Goal: Information Seeking & Learning: Compare options

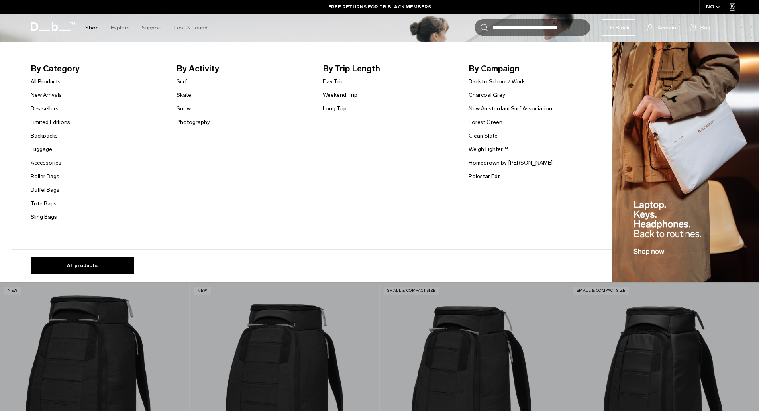
click at [47, 151] on link "Luggage" at bounding box center [42, 149] width 22 height 8
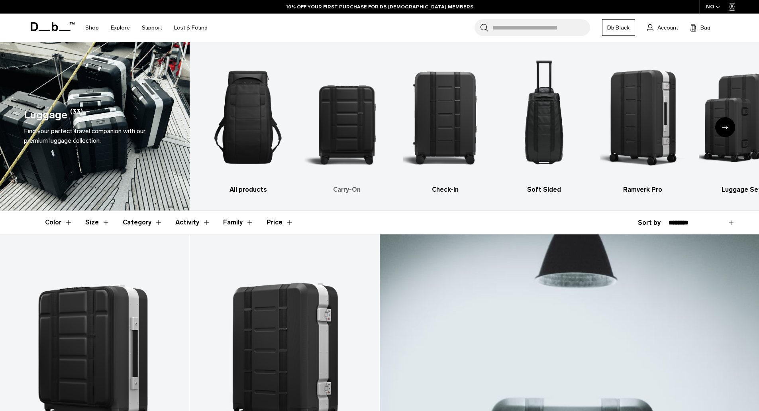
click at [350, 115] on img "2 / 6" at bounding box center [346, 117] width 85 height 127
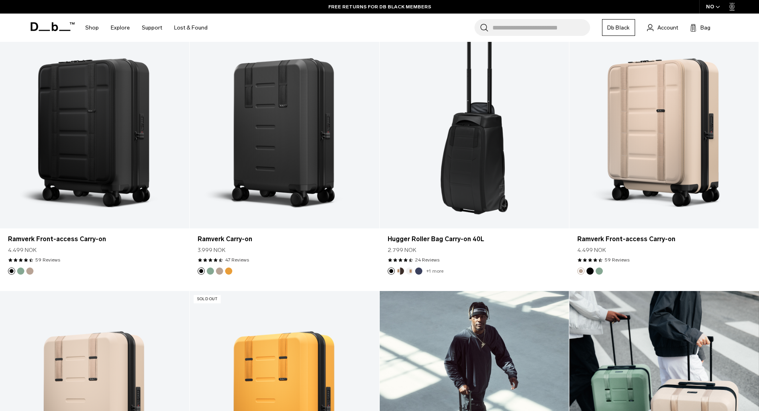
scroll to position [478, 0]
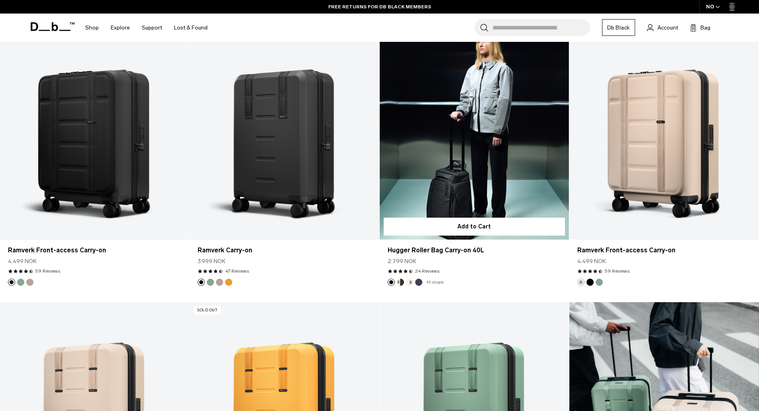
click at [479, 160] on link "Hugger Roller Bag Carry-on 40L" at bounding box center [473, 134] width 189 height 210
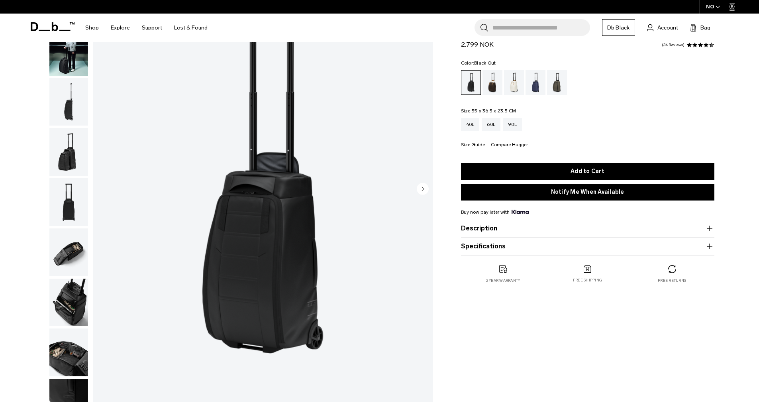
scroll to position [80, 0]
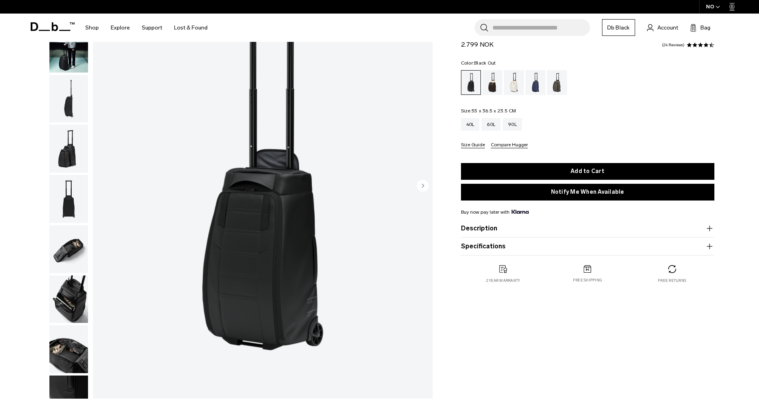
click at [500, 226] on button "Description" at bounding box center [587, 228] width 253 height 10
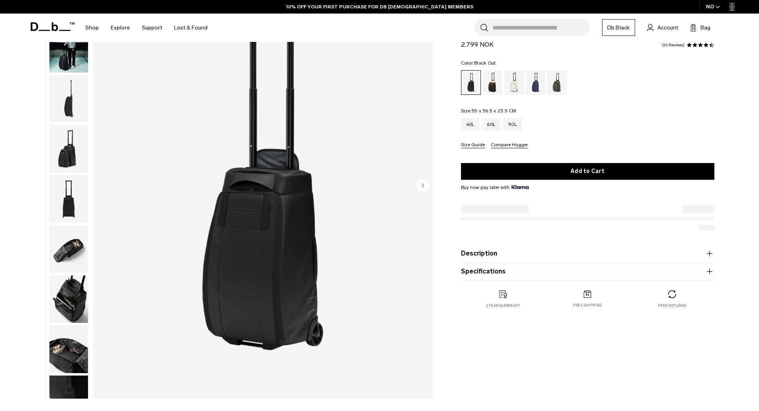
click at [476, 251] on button "Description" at bounding box center [587, 253] width 253 height 10
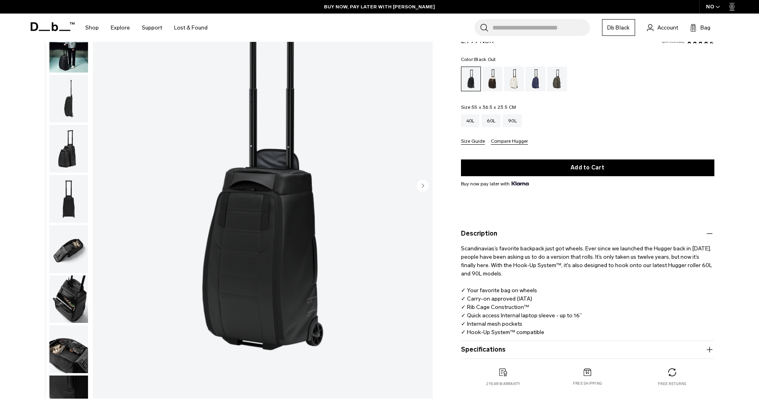
click at [421, 186] on circle "Next slide" at bounding box center [423, 185] width 12 height 12
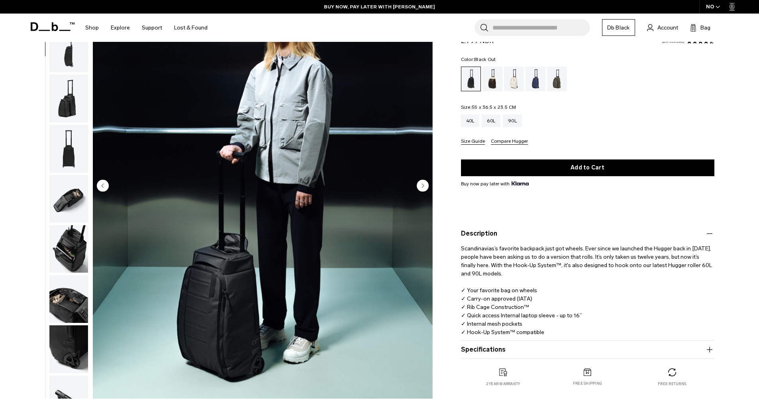
click at [421, 186] on circle "Next slide" at bounding box center [423, 185] width 12 height 12
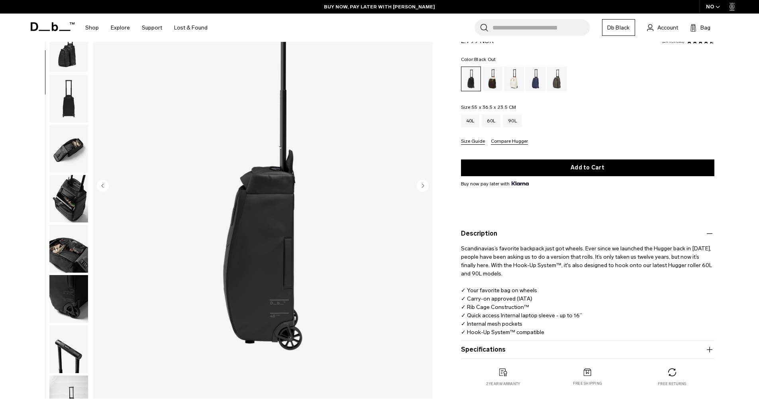
click at [421, 186] on circle "Next slide" at bounding box center [423, 185] width 12 height 12
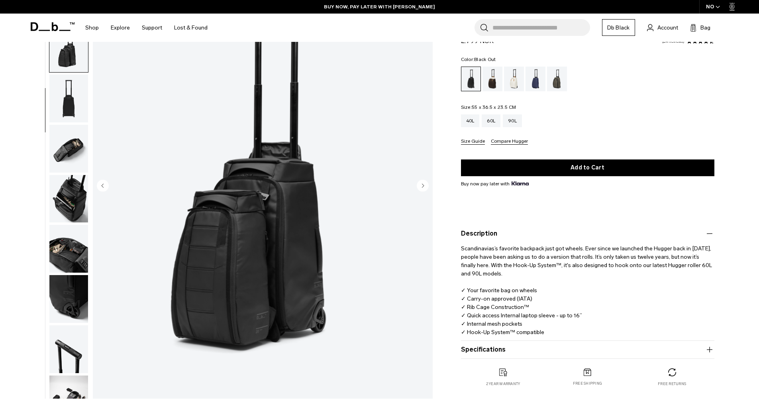
scroll to position [125, 0]
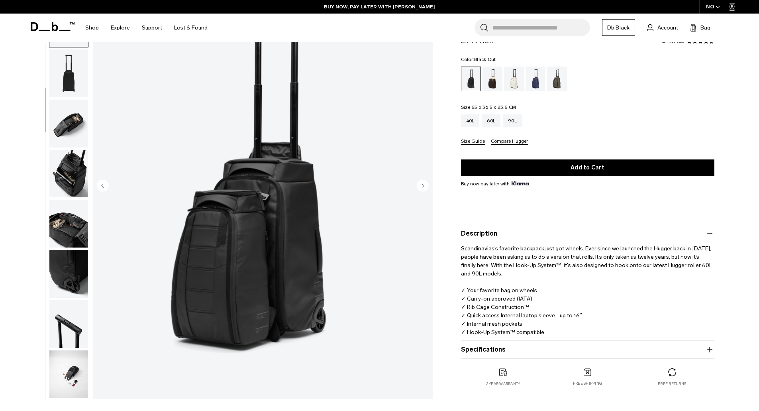
click at [421, 186] on circle "Next slide" at bounding box center [423, 185] width 12 height 12
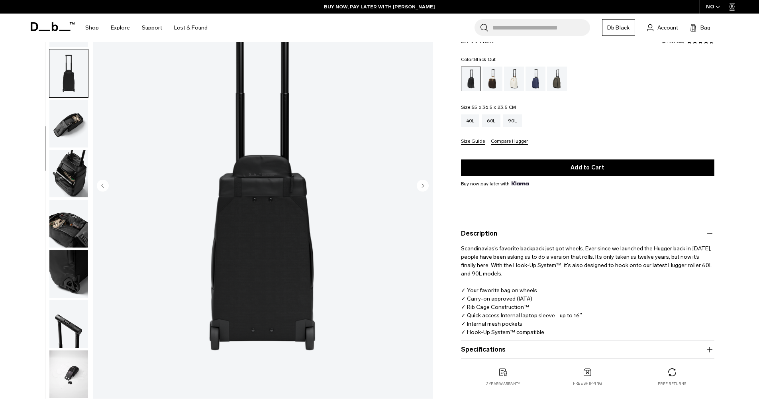
click at [421, 186] on circle "Next slide" at bounding box center [423, 185] width 12 height 12
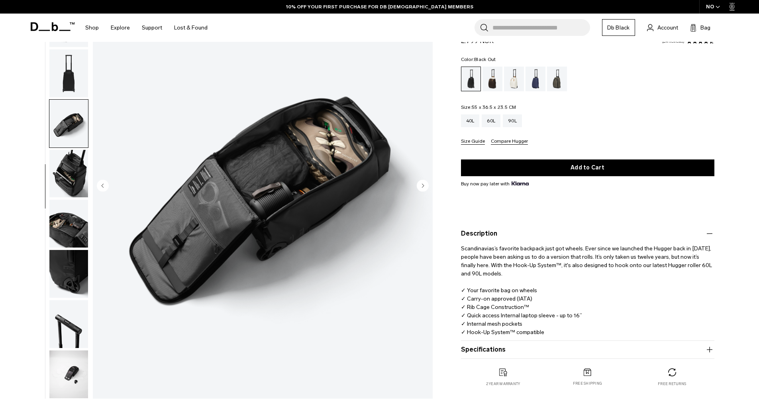
click at [421, 186] on circle "Next slide" at bounding box center [423, 185] width 12 height 12
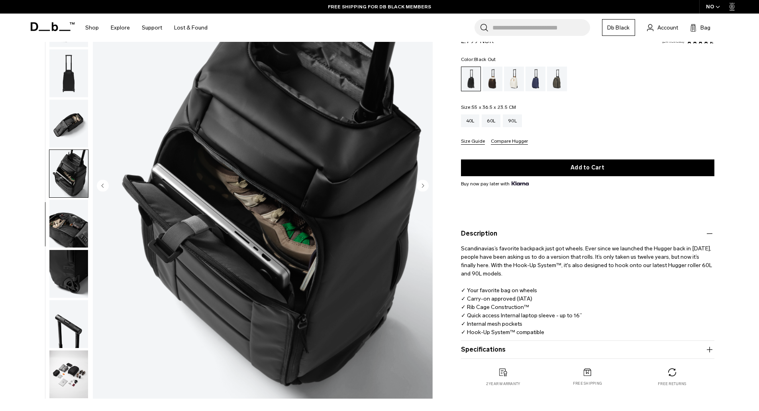
click at [421, 186] on circle "Next slide" at bounding box center [423, 185] width 12 height 12
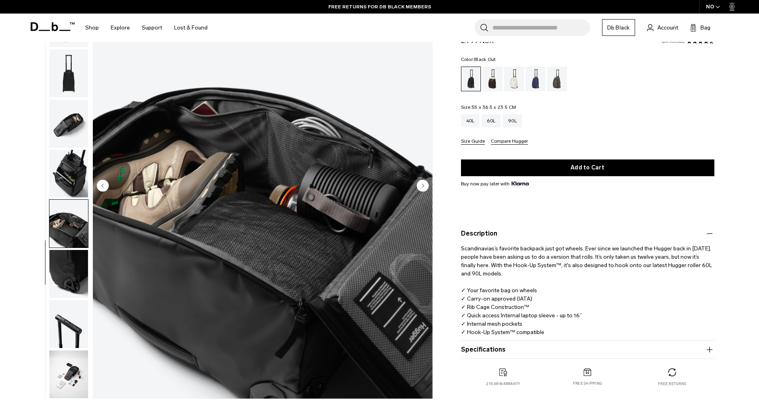
click at [421, 186] on circle "Next slide" at bounding box center [423, 185] width 12 height 12
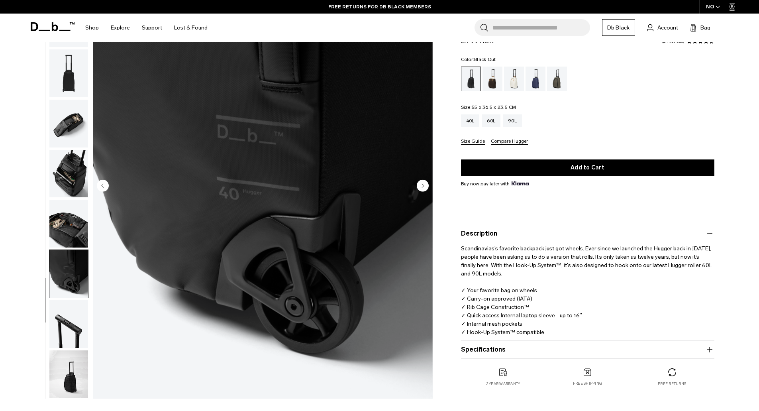
click at [421, 186] on circle "Next slide" at bounding box center [423, 185] width 12 height 12
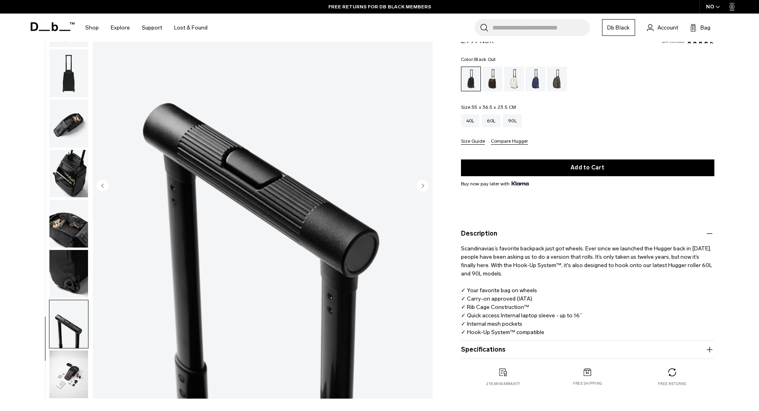
click at [421, 186] on circle "Next slide" at bounding box center [423, 185] width 12 height 12
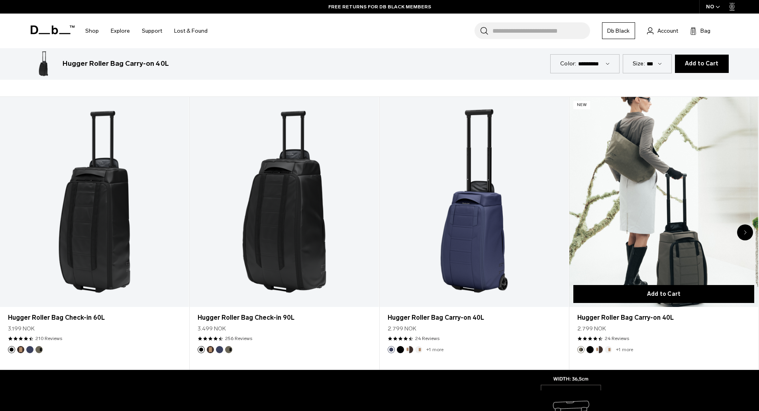
scroll to position [438, 0]
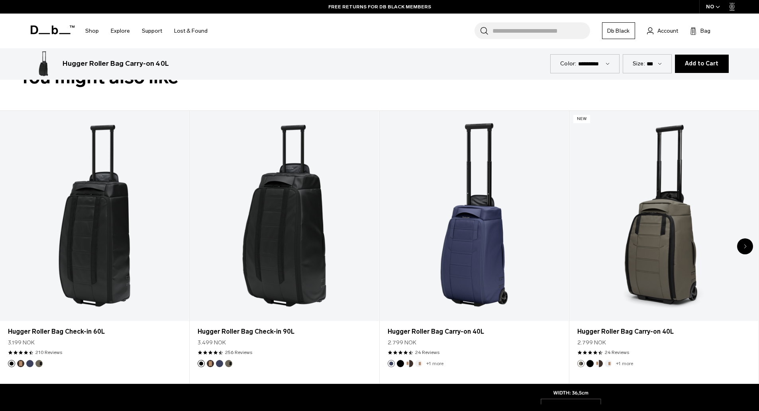
click at [745, 245] on icon "Next slide" at bounding box center [745, 246] width 2 height 4
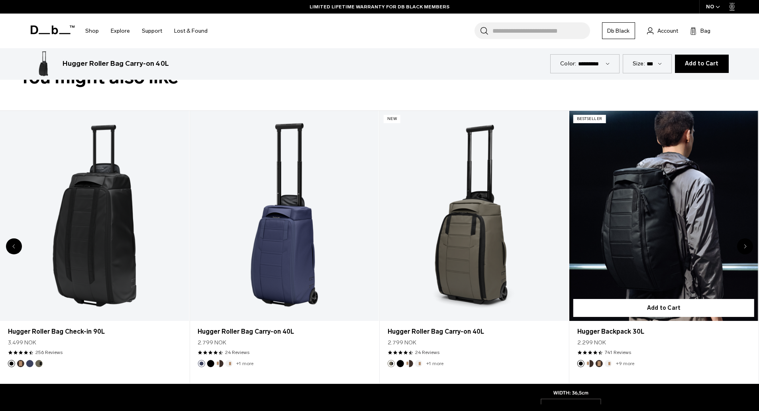
click at [639, 225] on link "Hugger Backpack 30L" at bounding box center [663, 216] width 189 height 210
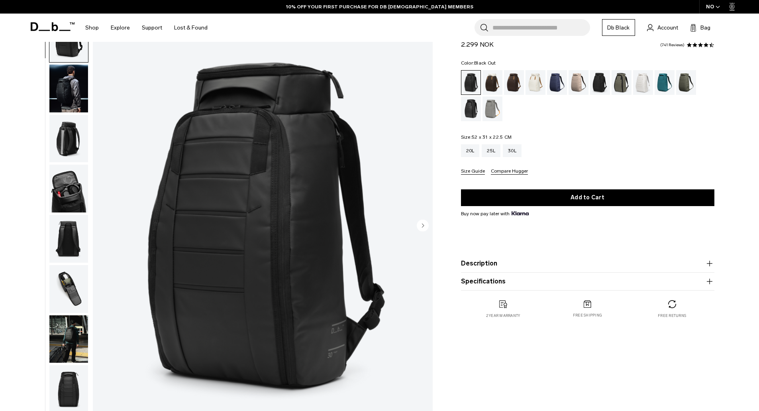
click at [424, 225] on circle "Next slide" at bounding box center [423, 225] width 12 height 12
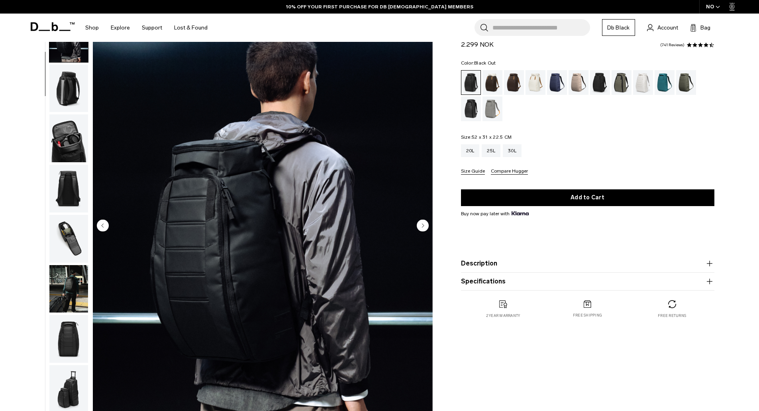
click at [424, 225] on circle "Next slide" at bounding box center [423, 225] width 12 height 12
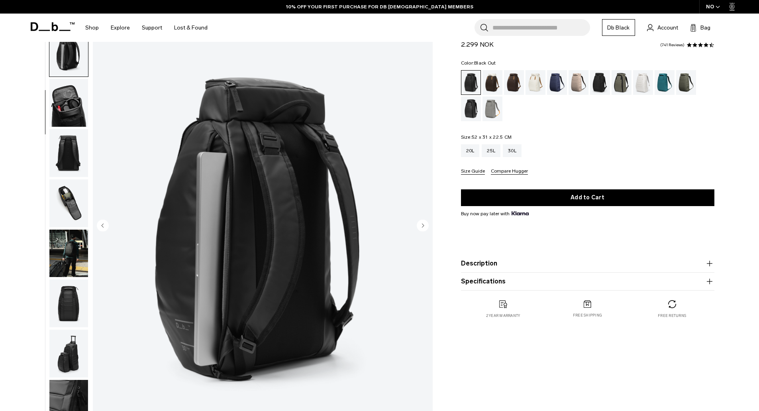
scroll to position [100, 0]
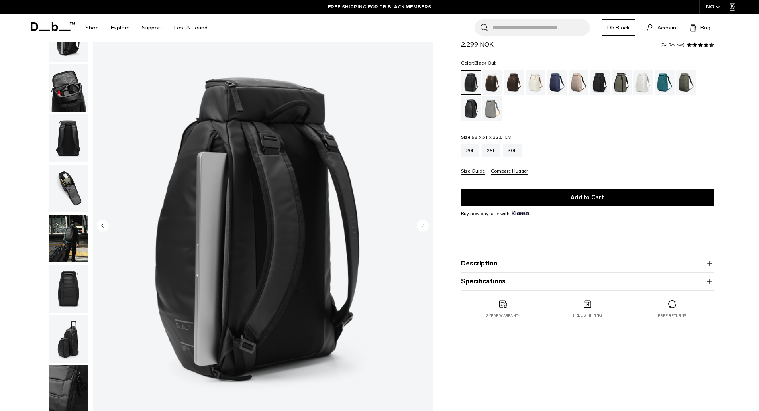
click at [424, 225] on circle "Next slide" at bounding box center [423, 225] width 12 height 12
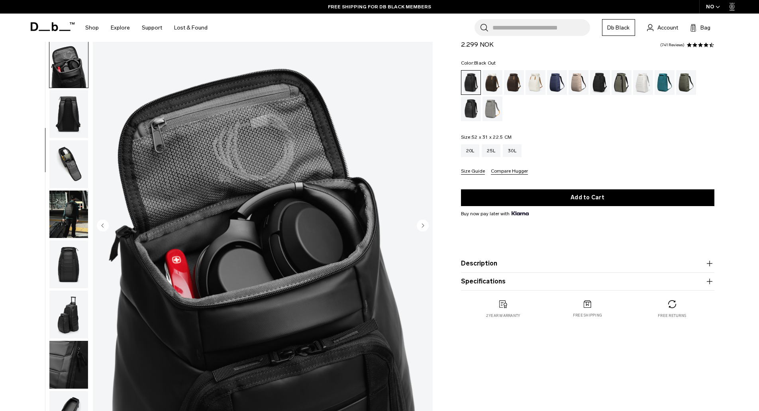
scroll to position [125, 0]
click at [424, 225] on circle "Next slide" at bounding box center [423, 225] width 12 height 12
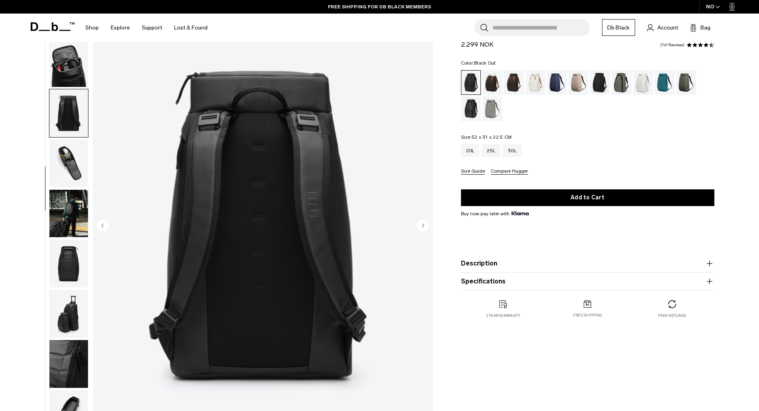
click at [424, 225] on circle "Next slide" at bounding box center [423, 225] width 12 height 12
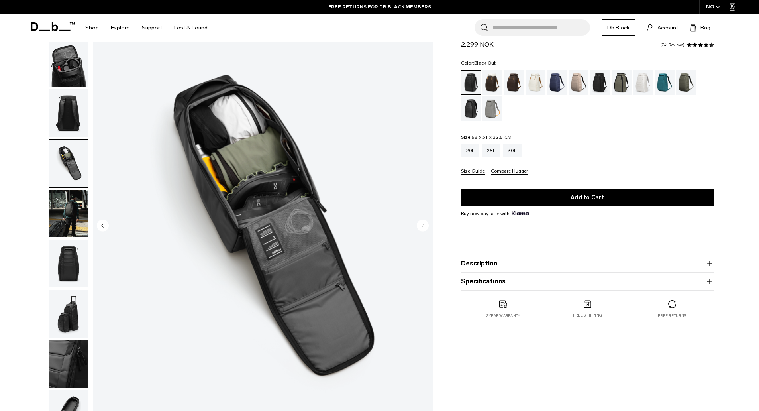
click at [424, 225] on circle "Next slide" at bounding box center [423, 225] width 12 height 12
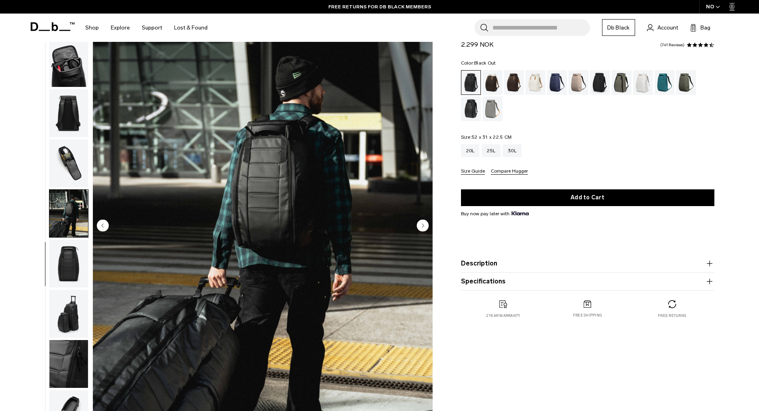
click at [424, 225] on circle "Next slide" at bounding box center [423, 225] width 12 height 12
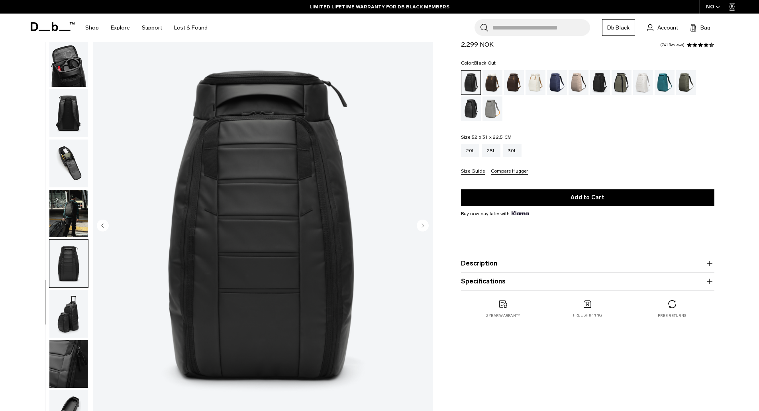
click at [424, 225] on circle "Next slide" at bounding box center [423, 225] width 12 height 12
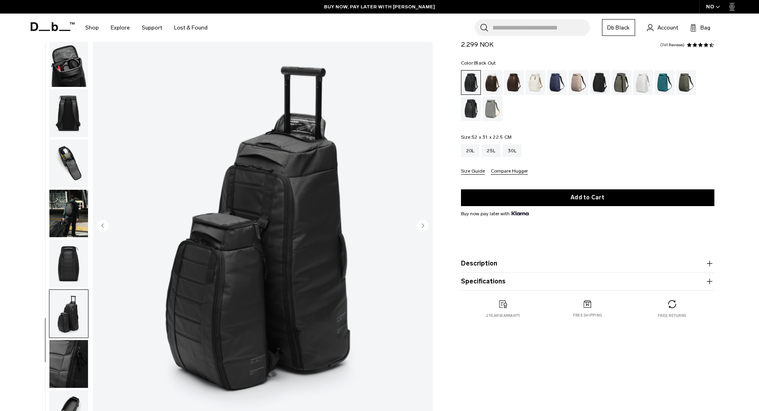
click at [424, 225] on circle "Next slide" at bounding box center [423, 225] width 12 height 12
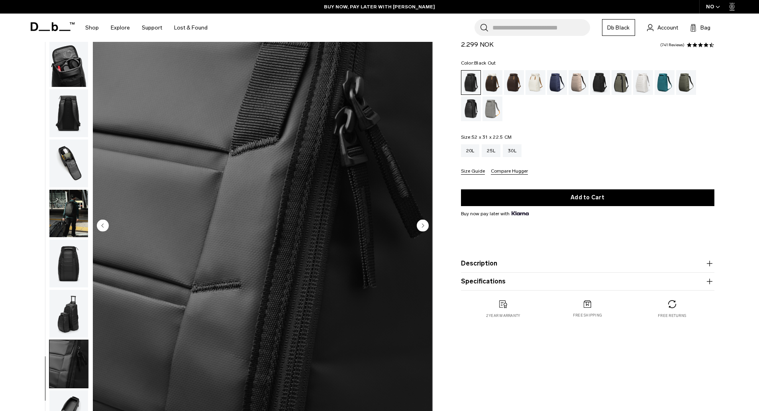
click at [424, 225] on circle "Next slide" at bounding box center [423, 225] width 12 height 12
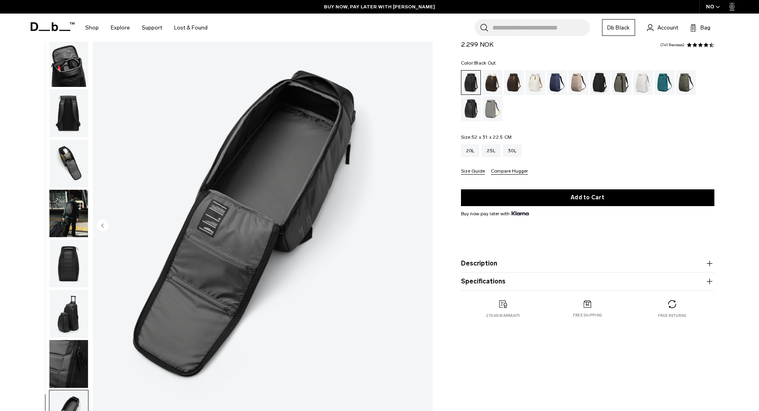
click at [424, 225] on img "11 / 11" at bounding box center [263, 226] width 340 height 424
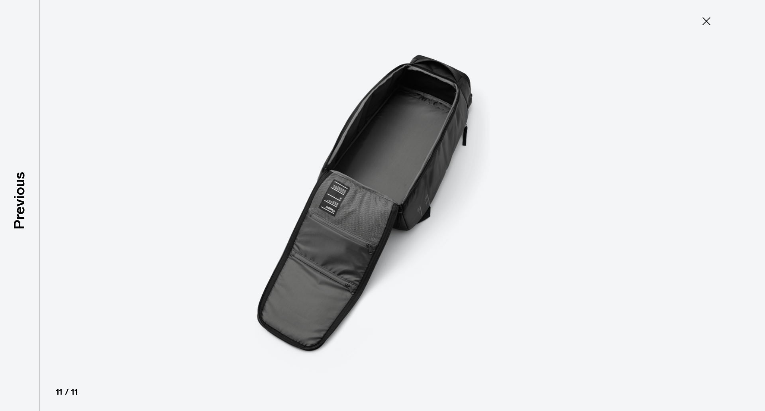
click at [713, 20] on button "Close" at bounding box center [706, 21] width 26 height 17
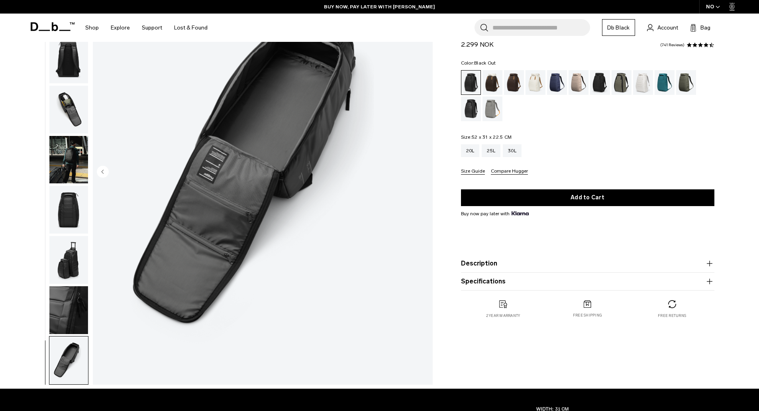
scroll to position [80, 0]
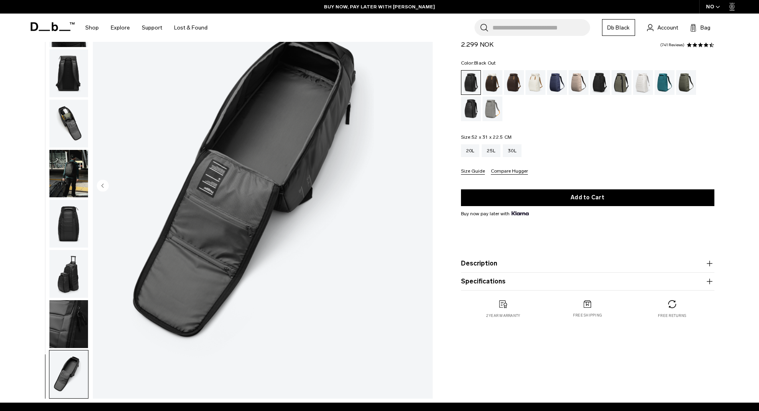
click at [486, 266] on button "Description" at bounding box center [587, 263] width 253 height 10
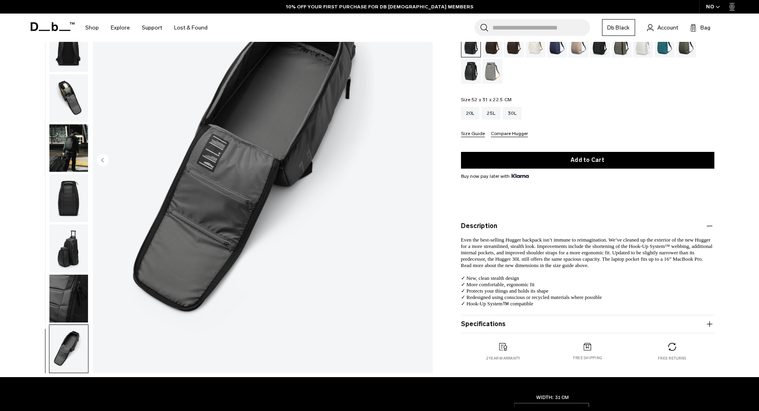
scroll to position [119, 0]
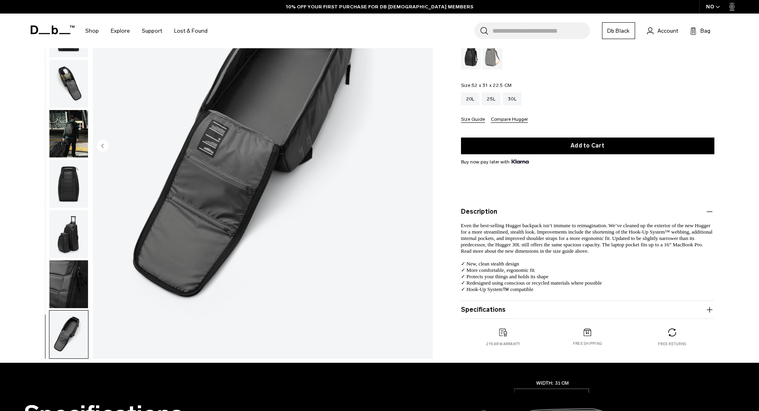
click at [489, 310] on button "Specifications" at bounding box center [587, 310] width 253 height 10
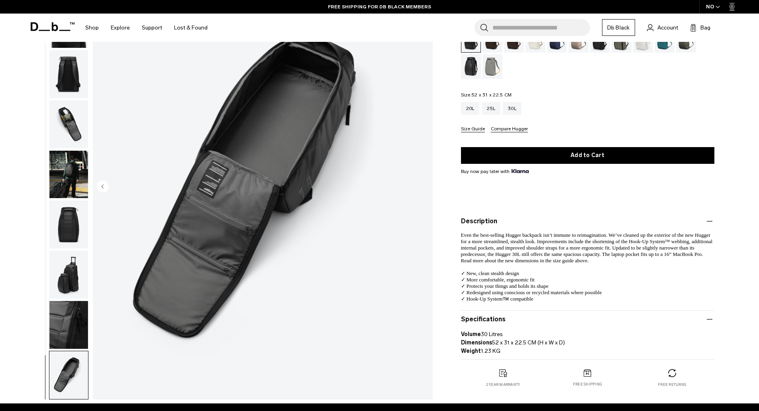
scroll to position [80, 0]
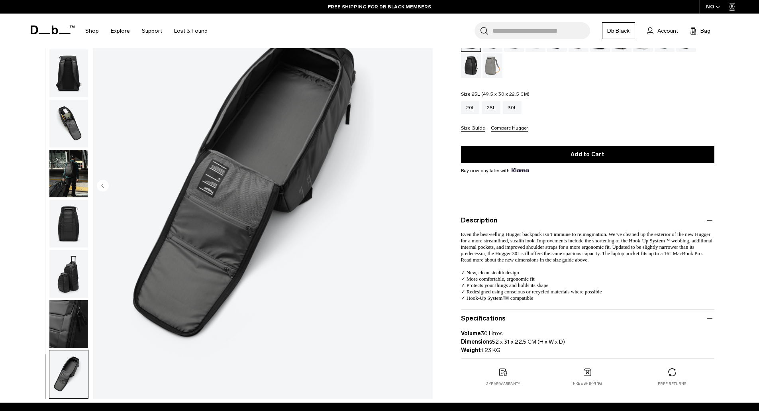
click at [489, 105] on div "25L" at bounding box center [490, 107] width 19 height 13
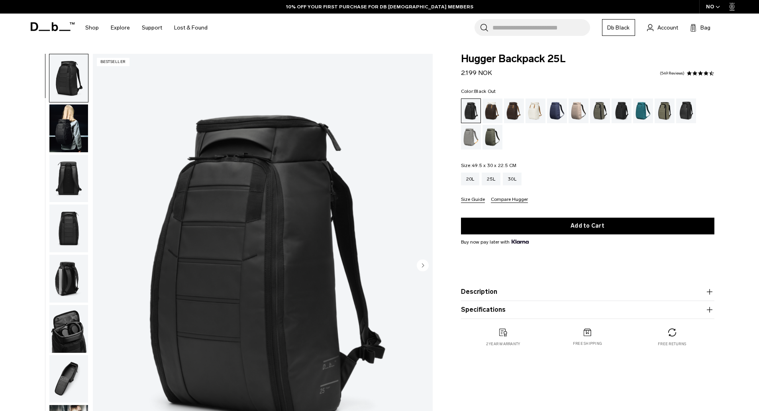
click at [494, 291] on button "Description" at bounding box center [587, 292] width 253 height 10
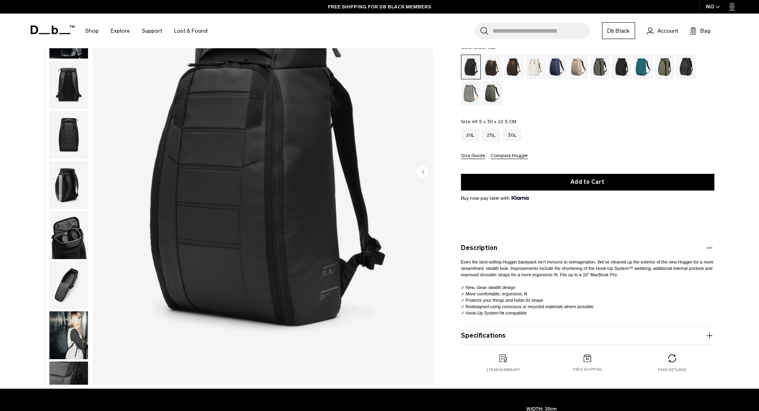
scroll to position [40, 0]
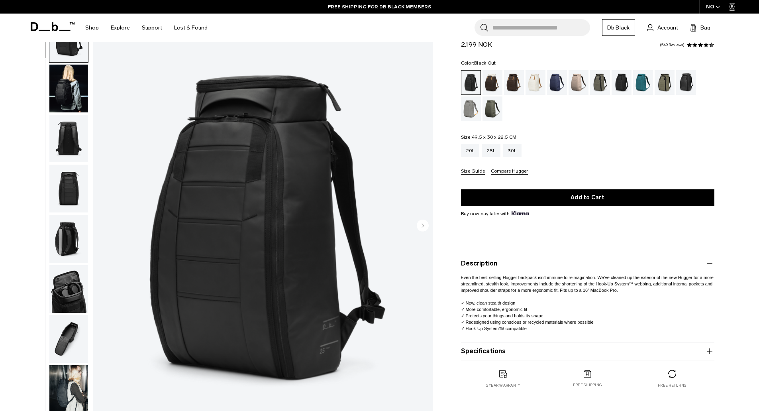
click at [470, 169] on button "Size Guide" at bounding box center [473, 171] width 24 height 6
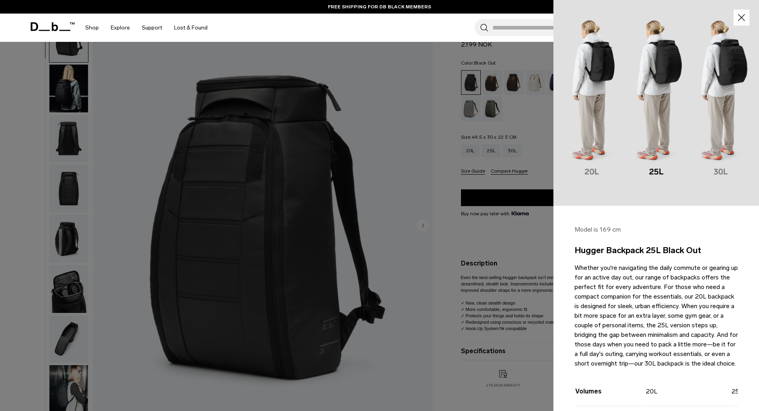
click at [586, 170] on img at bounding box center [655, 102] width 205 height 205
click at [589, 167] on img at bounding box center [655, 102] width 205 height 205
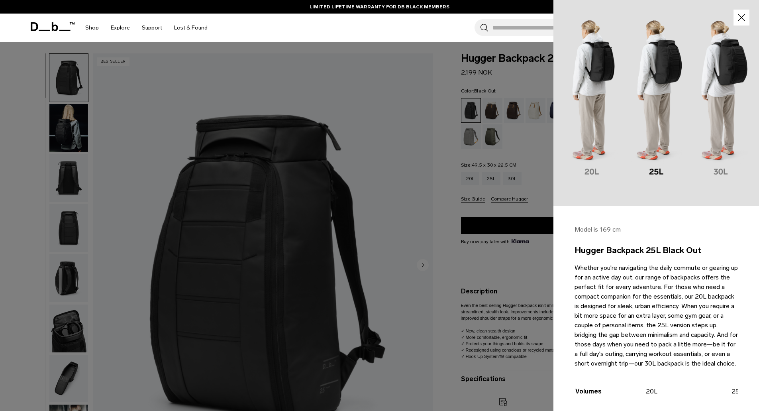
scroll to position [0, 0]
click at [737, 20] on icon "button" at bounding box center [740, 17] width 7 height 7
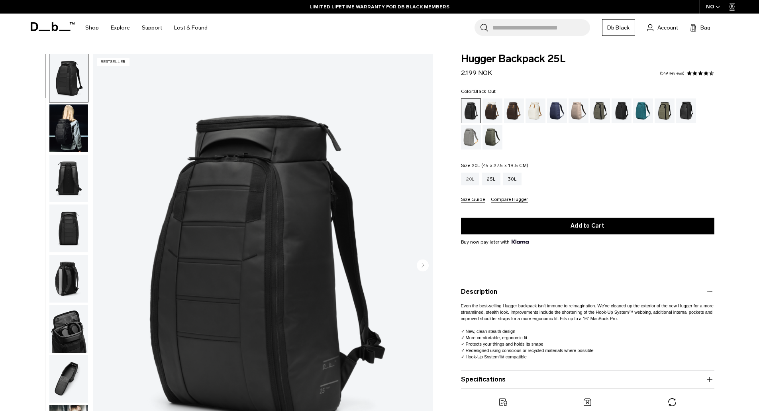
click at [470, 181] on div "20L" at bounding box center [470, 178] width 19 height 13
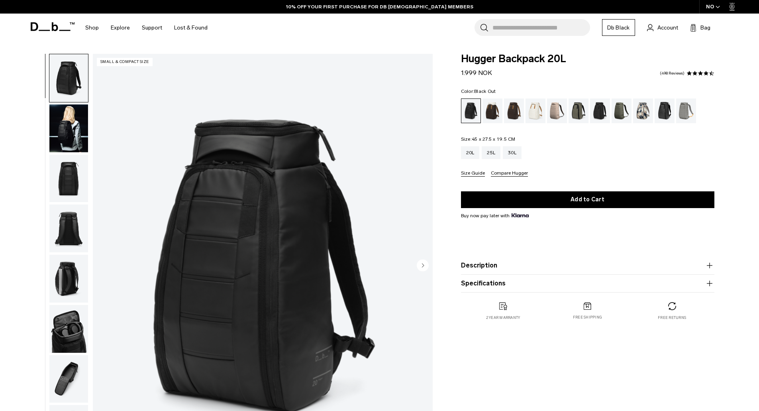
click at [477, 264] on button "Description" at bounding box center [587, 265] width 253 height 10
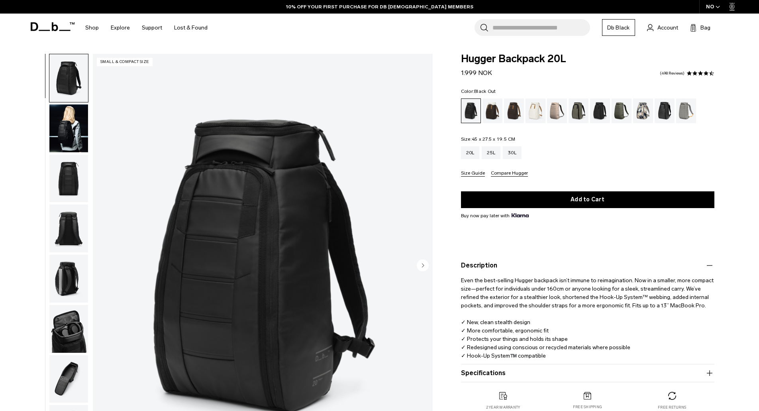
click at [477, 264] on button "Description" at bounding box center [587, 265] width 253 height 10
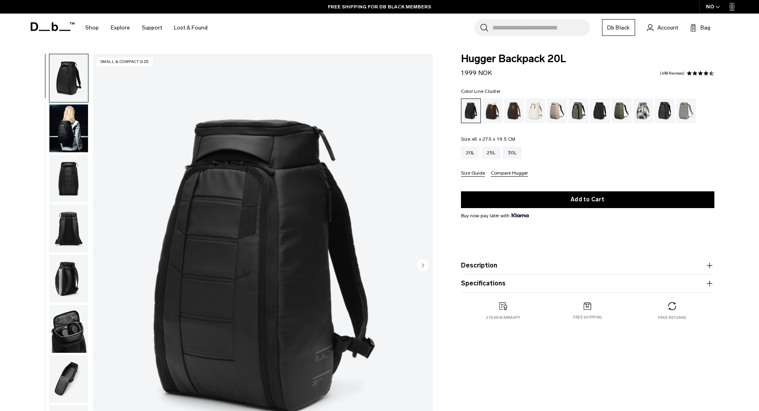
click at [637, 104] on div "Line Cluster" at bounding box center [643, 110] width 20 height 25
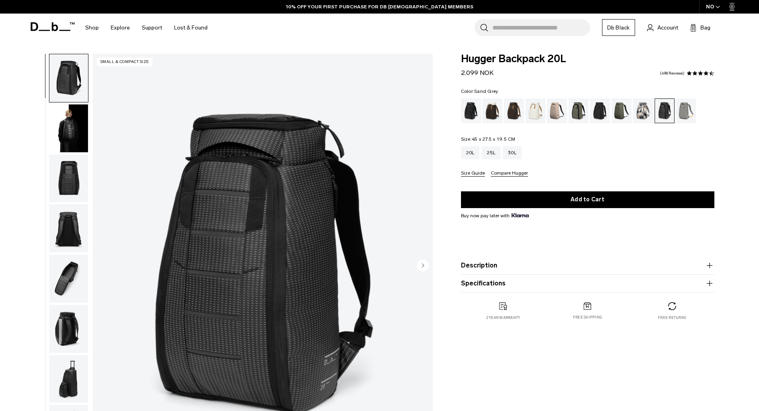
click at [689, 111] on div "Sand Grey" at bounding box center [686, 110] width 20 height 25
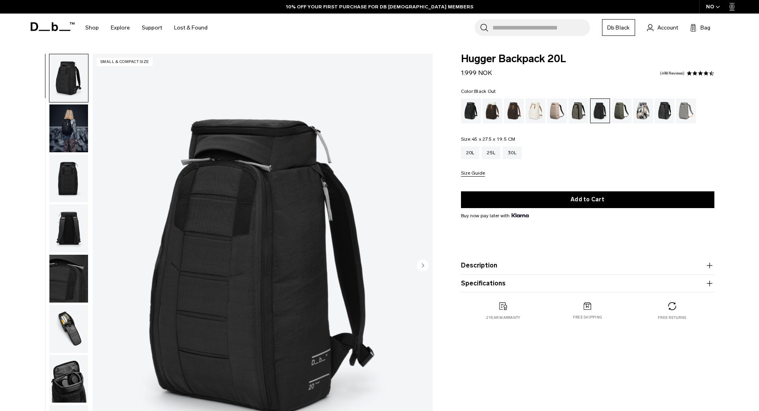
click at [465, 110] on div "Black Out" at bounding box center [471, 110] width 20 height 25
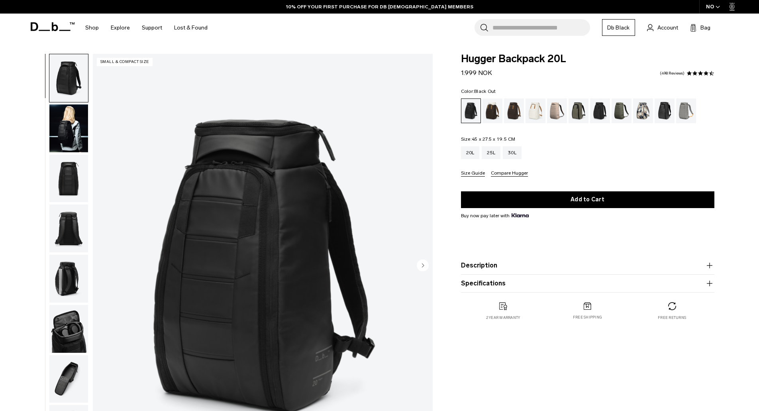
click at [48, 23] on icon at bounding box center [53, 26] width 44 height 9
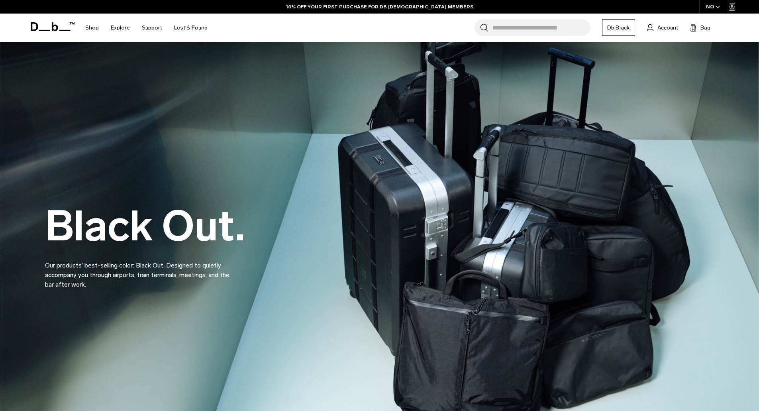
click at [520, 34] on input "Search for Bags, Luggage..." at bounding box center [541, 27] width 98 height 17
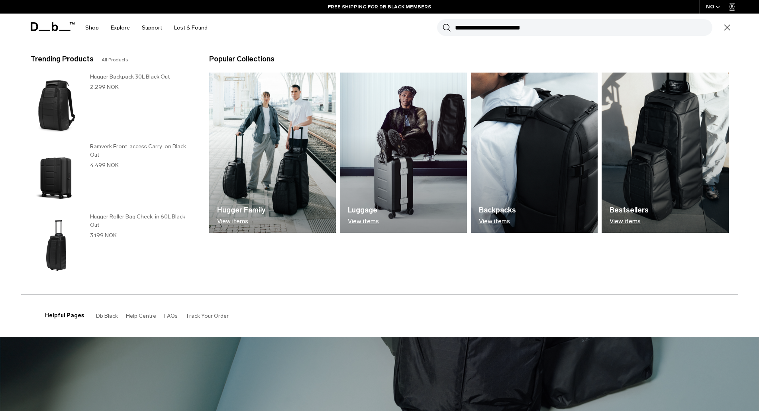
click at [102, 145] on h3 "Ramverk Front-access Carry-on Black Out" at bounding box center [141, 150] width 103 height 17
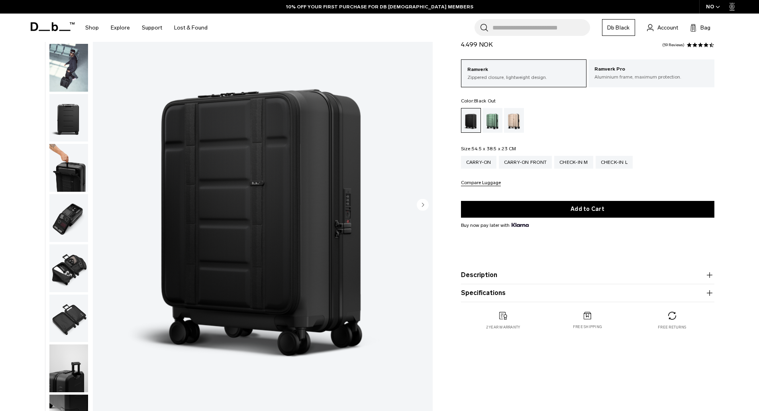
scroll to position [80, 0]
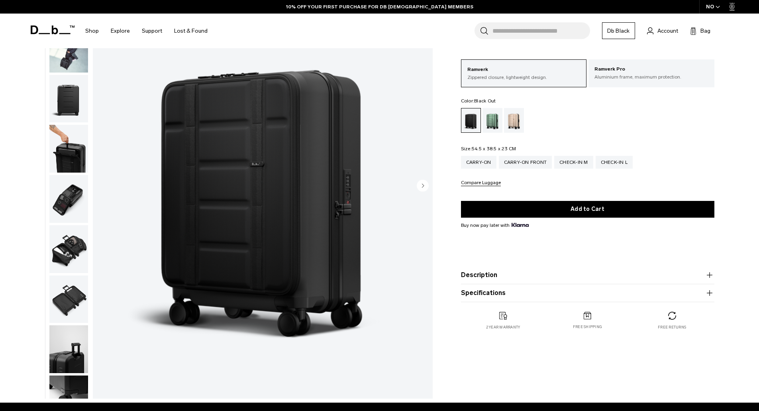
click at [420, 185] on circle "Next slide" at bounding box center [423, 185] width 12 height 12
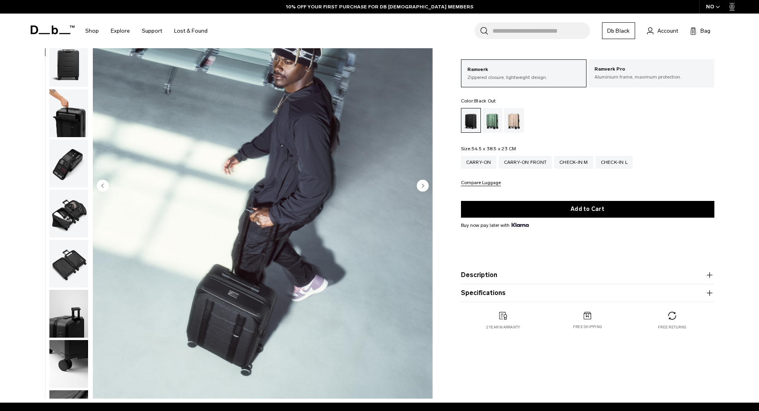
scroll to position [50, 0]
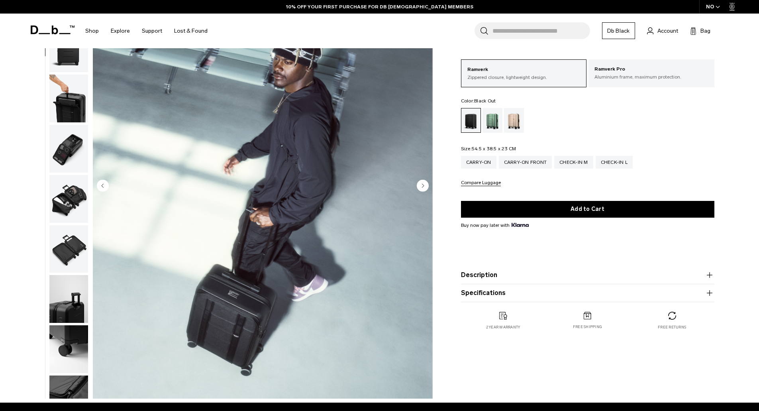
click at [420, 185] on circle "Next slide" at bounding box center [423, 185] width 12 height 12
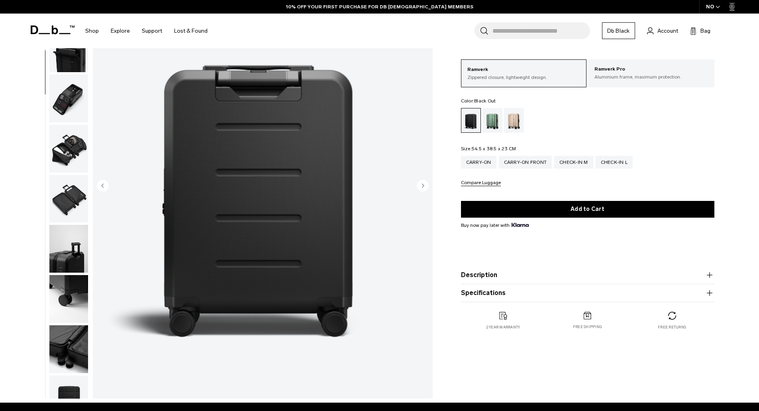
click at [420, 185] on circle "Next slide" at bounding box center [423, 185] width 12 height 12
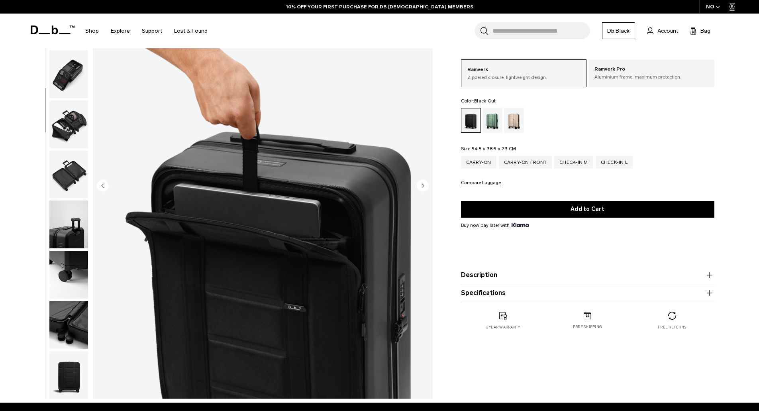
scroll to position [125, 0]
click at [420, 185] on circle "Next slide" at bounding box center [423, 185] width 12 height 12
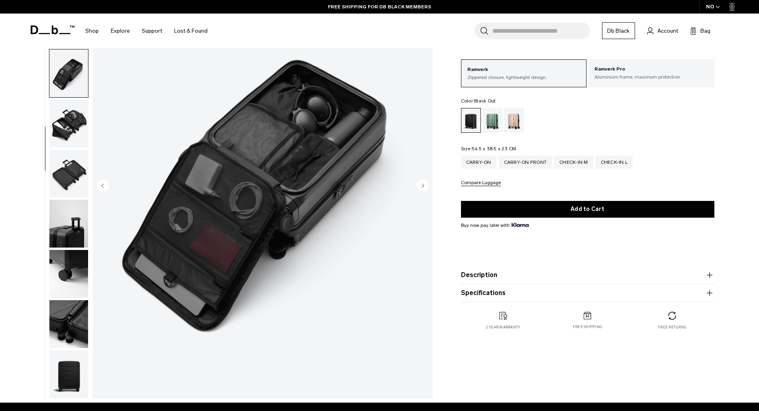
click at [420, 185] on circle "Next slide" at bounding box center [423, 185] width 12 height 12
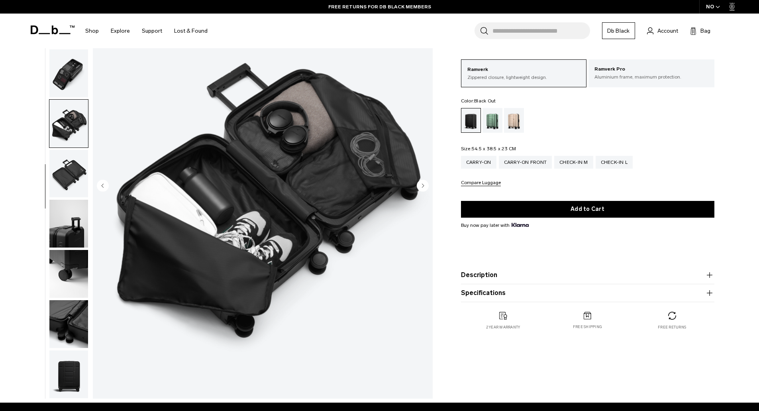
click at [420, 185] on circle "Next slide" at bounding box center [423, 185] width 12 height 12
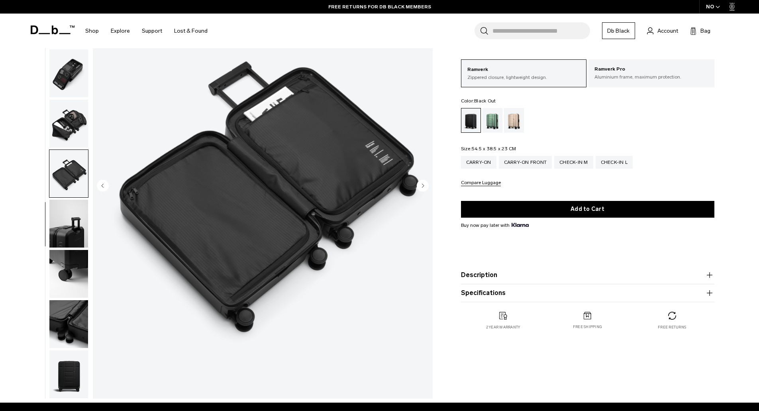
click at [420, 185] on circle "Next slide" at bounding box center [423, 185] width 12 height 12
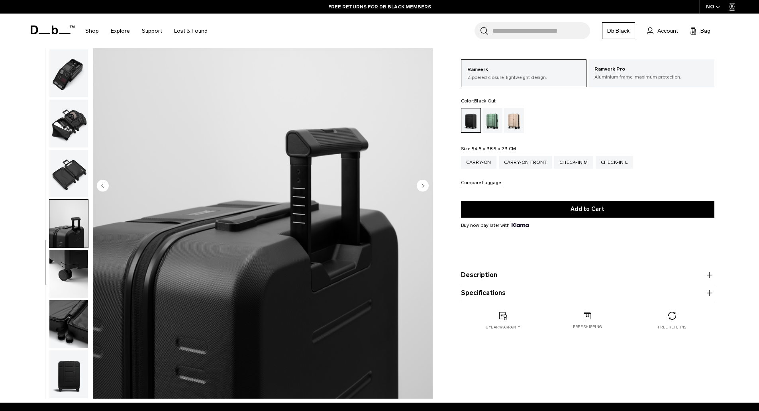
click at [423, 185] on icon "Next slide" at bounding box center [423, 186] width 2 height 4
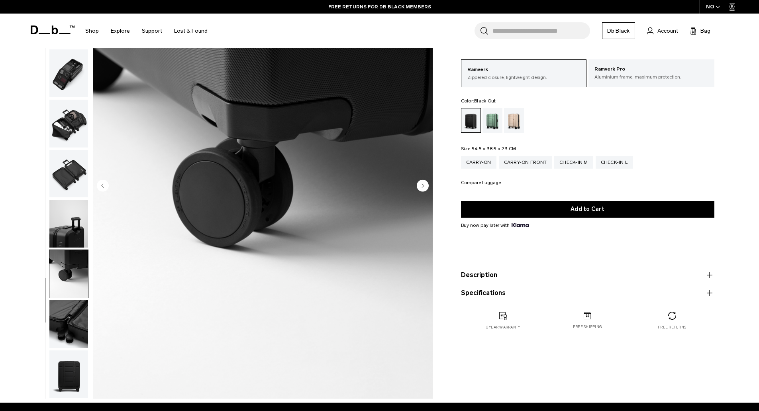
click at [423, 185] on icon "Next slide" at bounding box center [423, 186] width 2 height 4
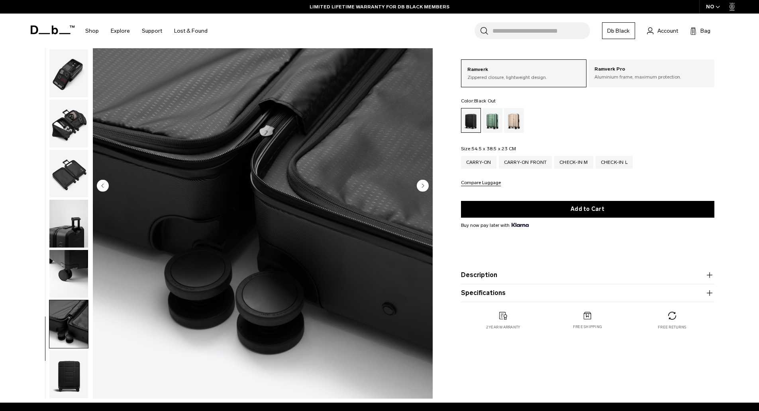
click at [423, 185] on icon "Next slide" at bounding box center [423, 186] width 2 height 4
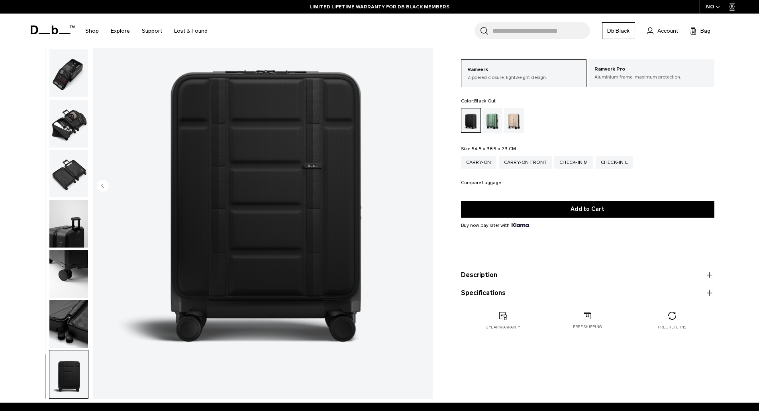
click at [423, 185] on img "11 / 11" at bounding box center [263, 186] width 340 height 424
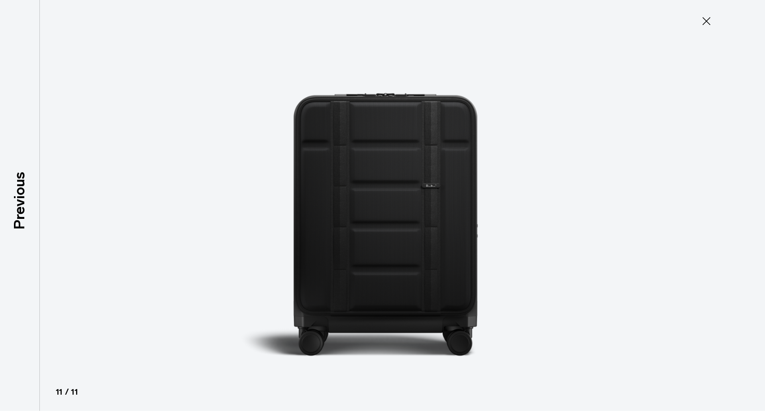
click at [423, 185] on img at bounding box center [382, 205] width 358 height 411
click at [704, 19] on icon at bounding box center [706, 21] width 8 height 8
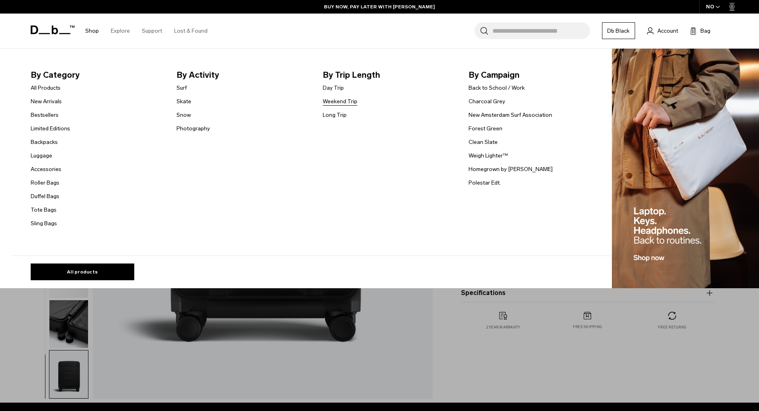
click at [336, 102] on link "Weekend Trip" at bounding box center [340, 101] width 35 height 8
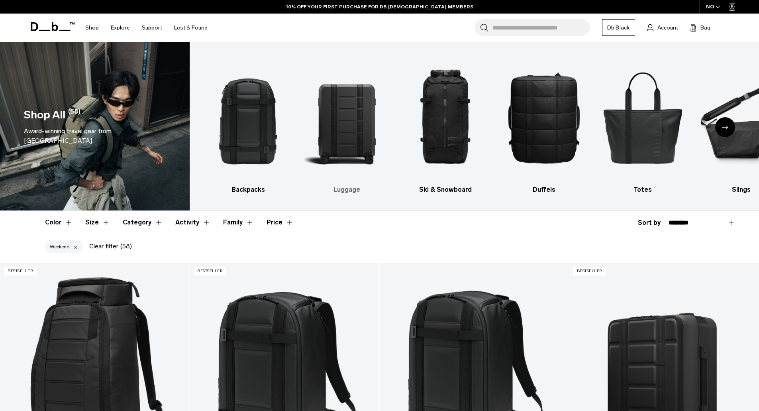
click at [343, 120] on img "2 / 10" at bounding box center [346, 117] width 85 height 127
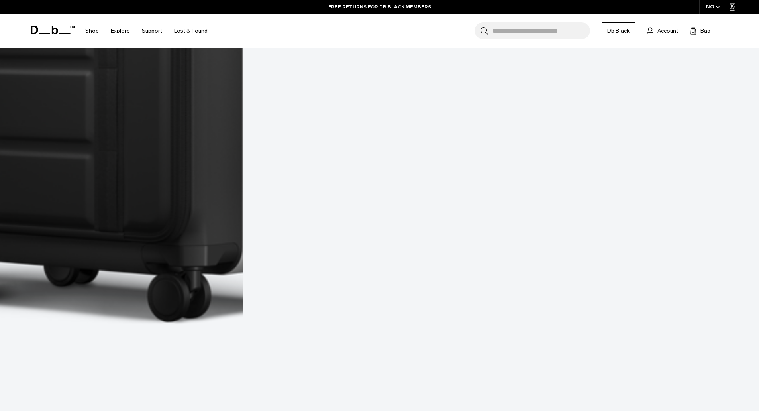
scroll to position [677, 0]
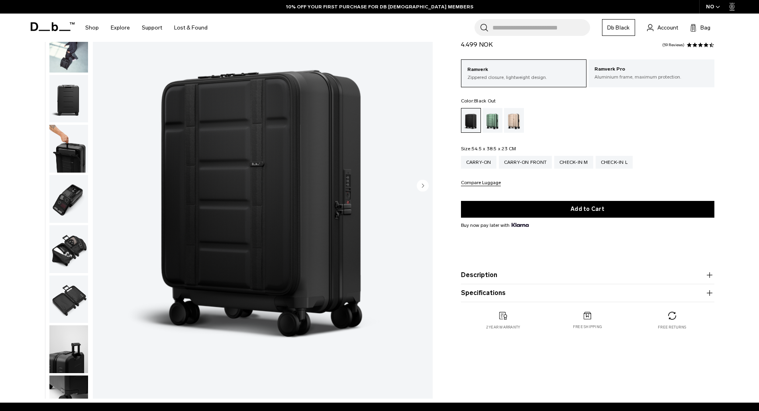
click at [422, 184] on icon "Next slide" at bounding box center [423, 186] width 2 height 4
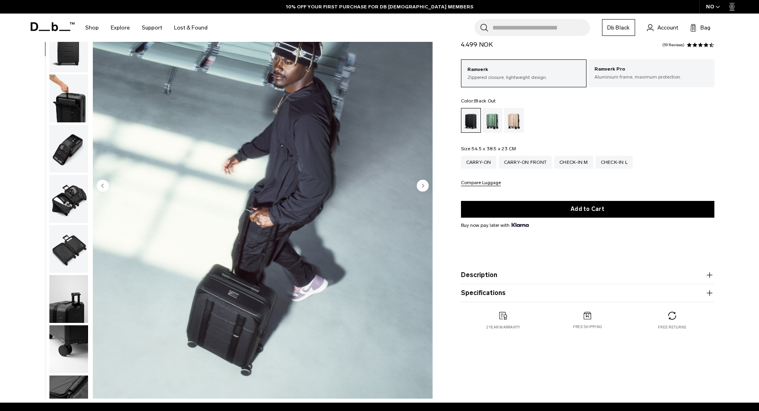
click at [422, 184] on icon "Next slide" at bounding box center [423, 186] width 2 height 4
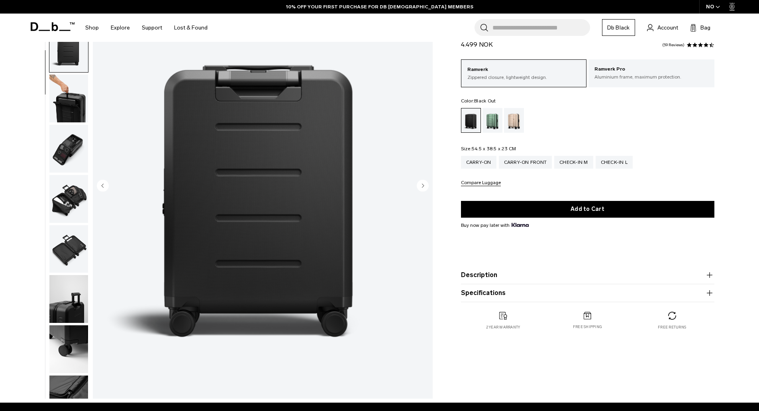
scroll to position [100, 0]
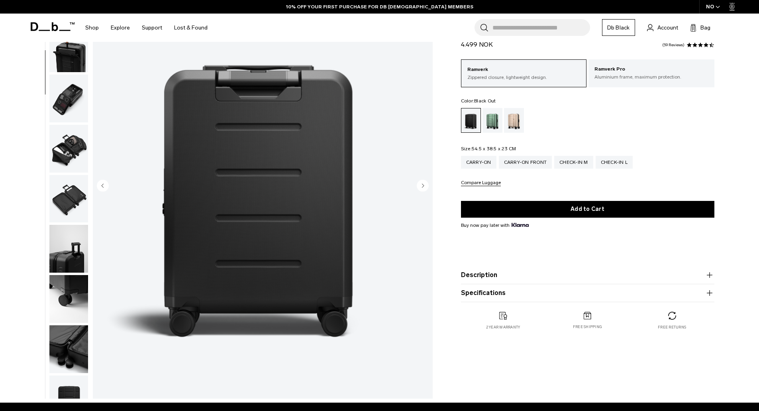
click at [422, 184] on icon "Next slide" at bounding box center [423, 186] width 2 height 4
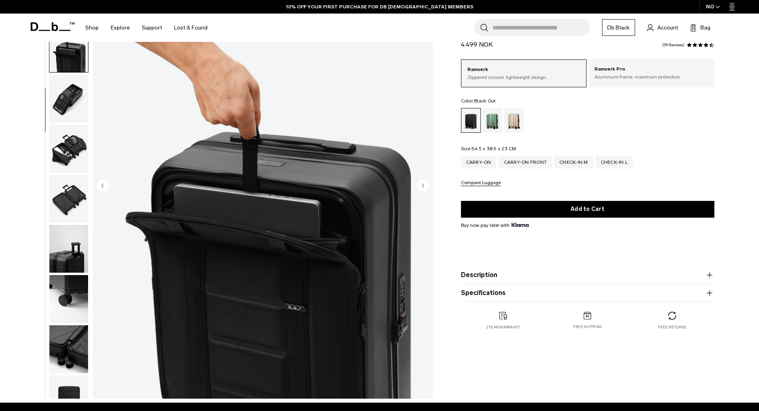
scroll to position [125, 0]
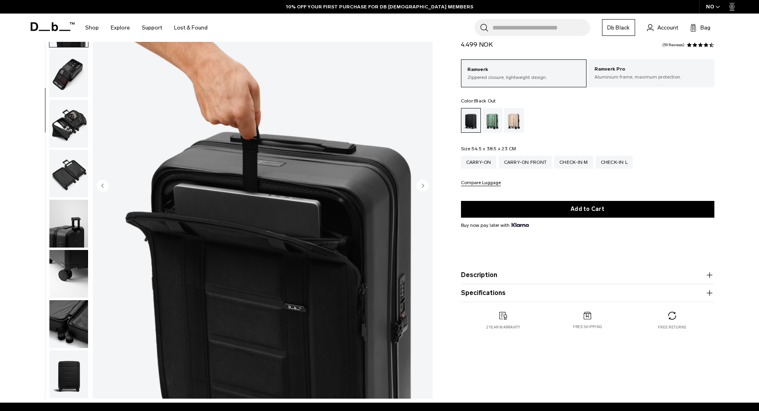
click at [422, 184] on icon "Next slide" at bounding box center [423, 186] width 2 height 4
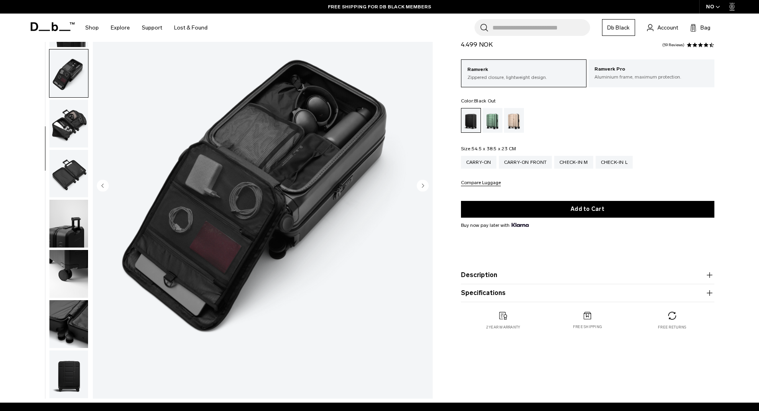
click at [422, 184] on icon "Next slide" at bounding box center [423, 186] width 2 height 4
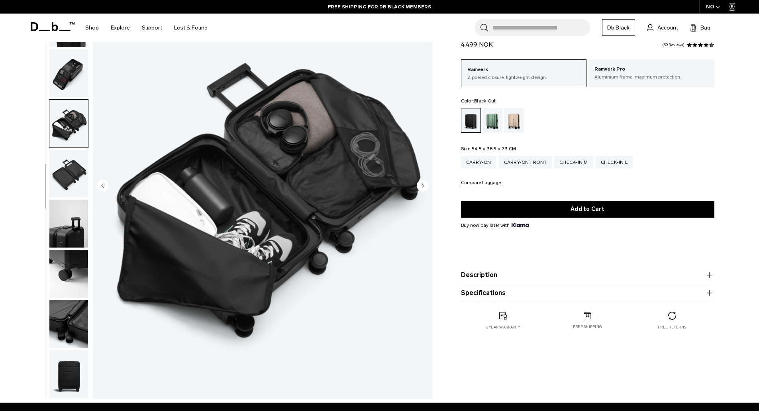
click at [422, 184] on icon "Next slide" at bounding box center [423, 186] width 2 height 4
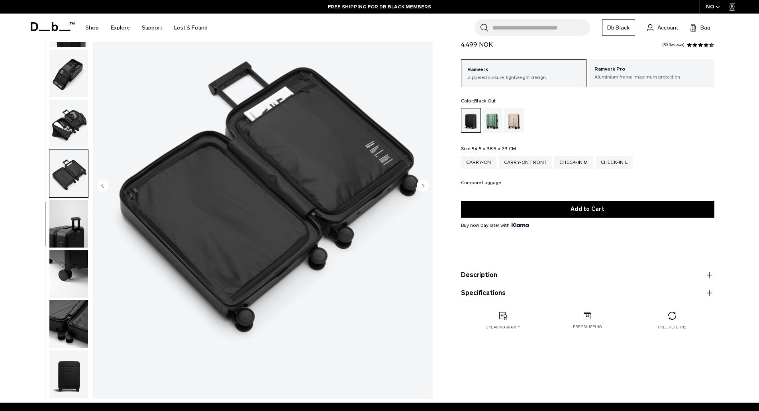
click at [422, 184] on icon "Next slide" at bounding box center [423, 186] width 2 height 4
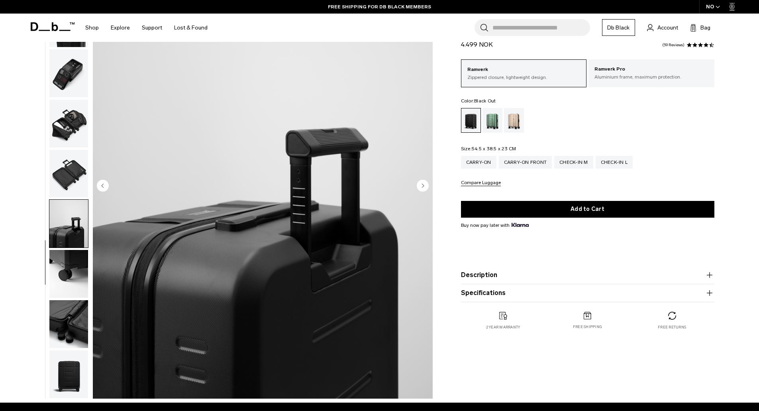
click at [422, 184] on icon "Next slide" at bounding box center [423, 186] width 2 height 4
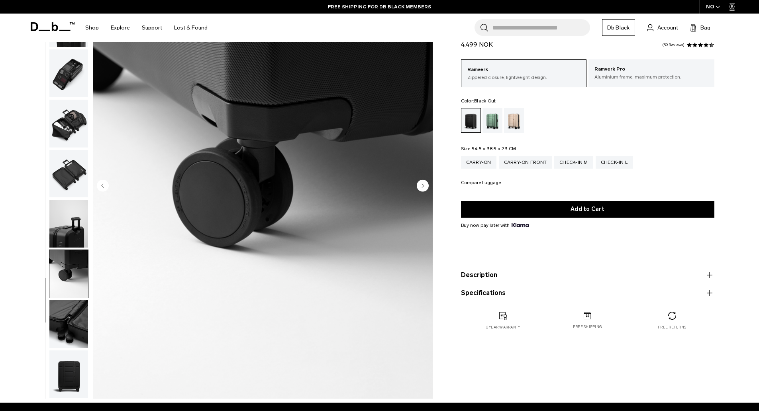
click at [422, 184] on icon "Next slide" at bounding box center [423, 186] width 2 height 4
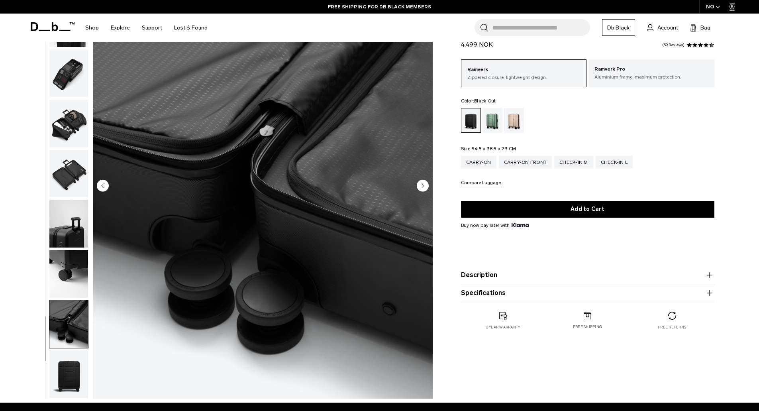
click at [422, 184] on icon "Next slide" at bounding box center [423, 186] width 2 height 4
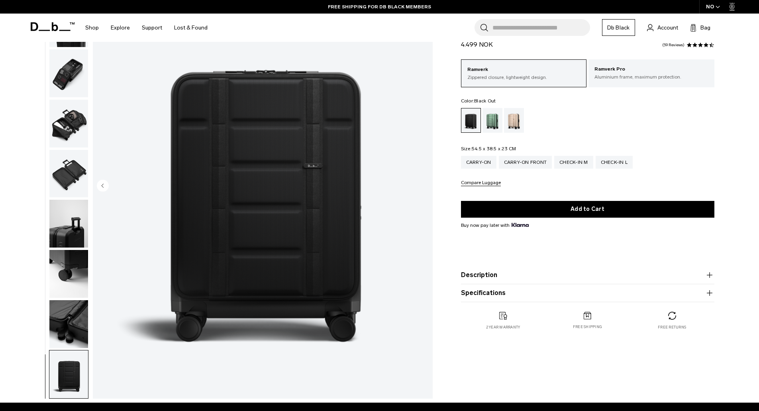
click at [422, 184] on img "11 / 11" at bounding box center [263, 186] width 340 height 424
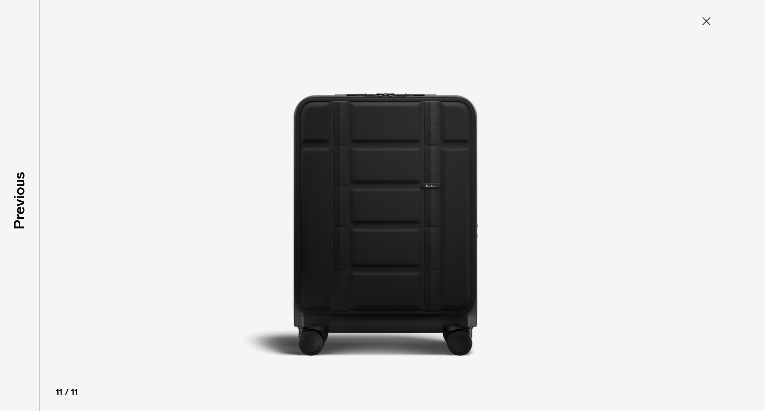
click at [709, 20] on icon at bounding box center [706, 21] width 13 height 13
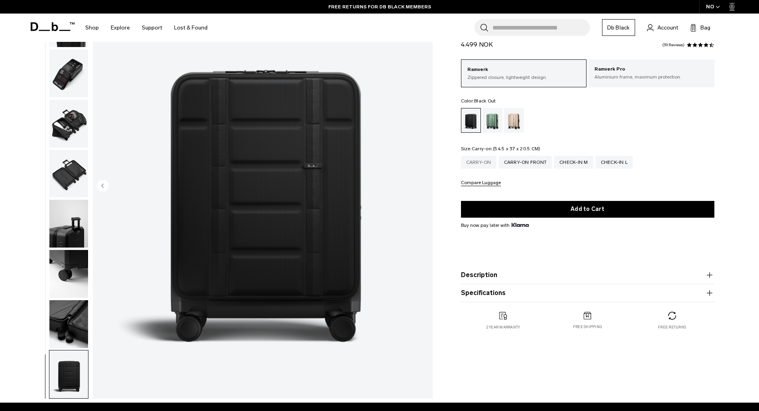
click at [483, 161] on div "Carry-on" at bounding box center [478, 162] width 35 height 13
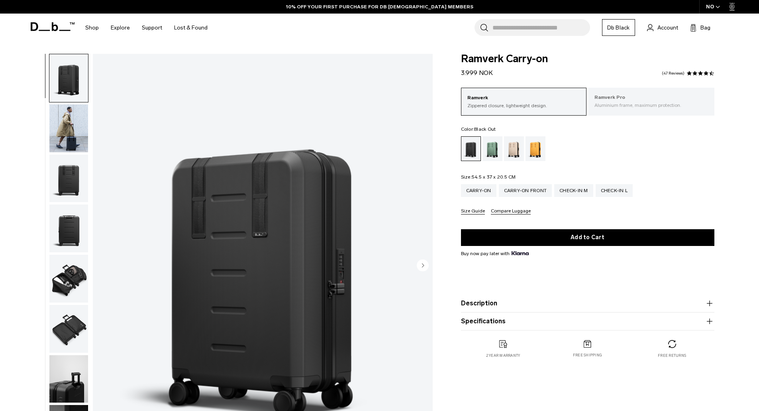
click at [623, 97] on p "Ramverk Pro" at bounding box center [651, 98] width 114 height 8
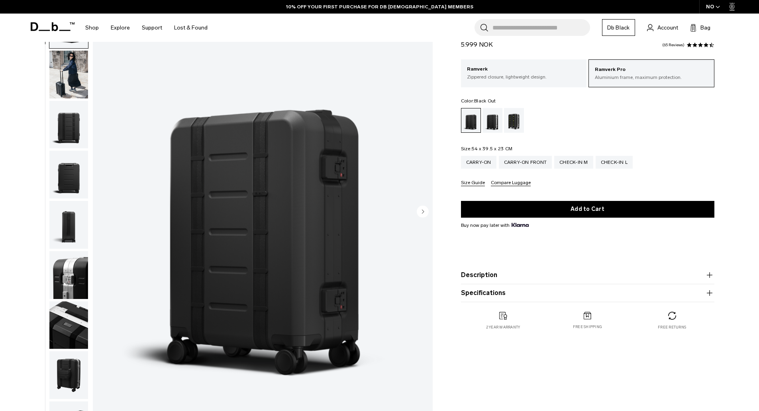
scroll to position [40, 0]
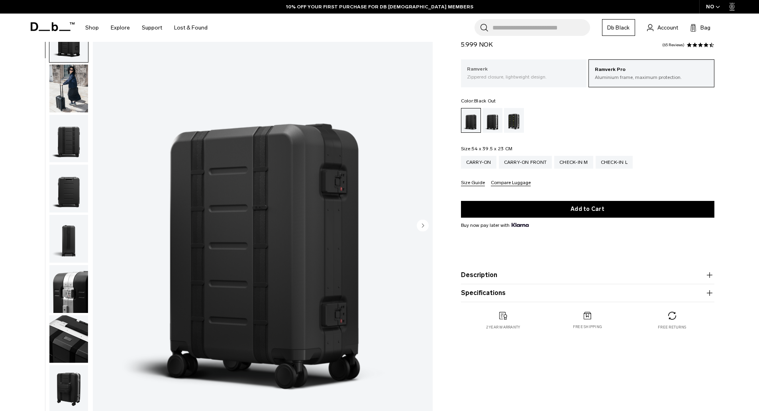
click at [521, 75] on p "Zippered closure, lightweight design." at bounding box center [524, 76] width 114 height 7
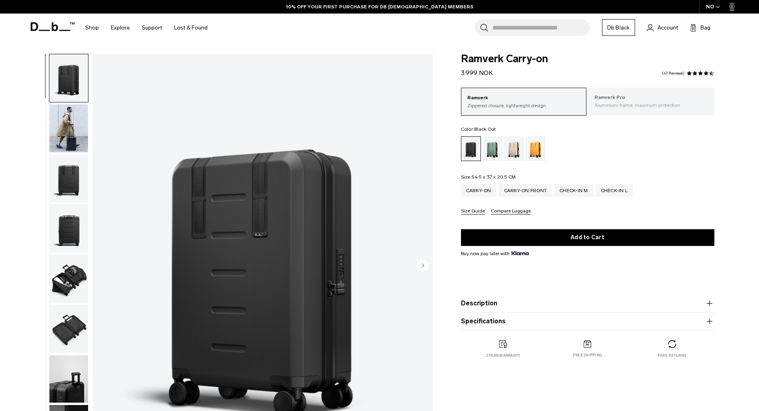
click at [642, 97] on p "Ramverk Pro" at bounding box center [651, 98] width 114 height 8
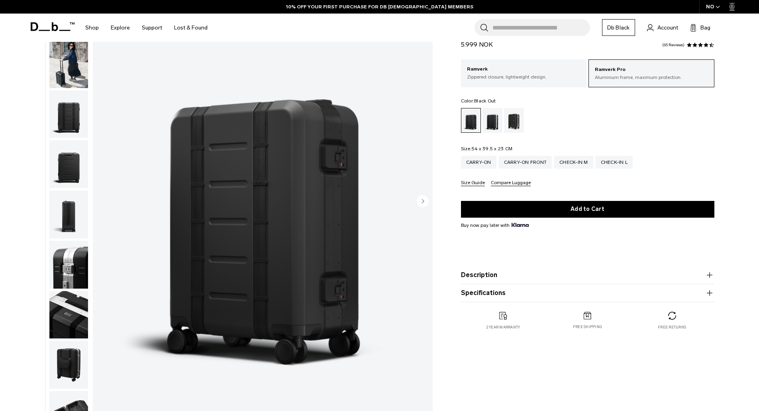
scroll to position [40, 0]
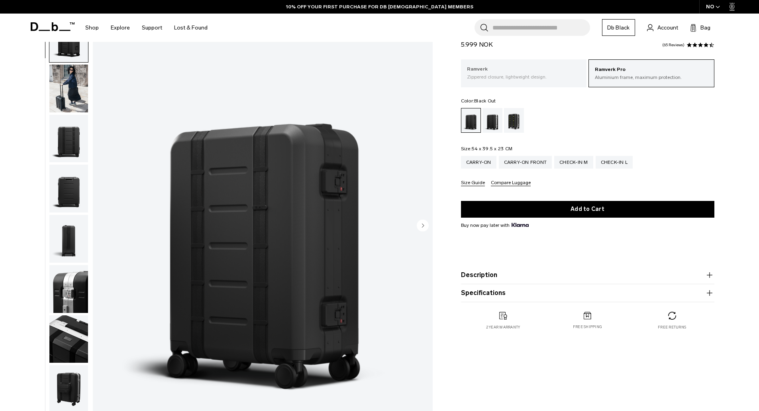
click at [518, 68] on p "Ramverk" at bounding box center [524, 69] width 114 height 8
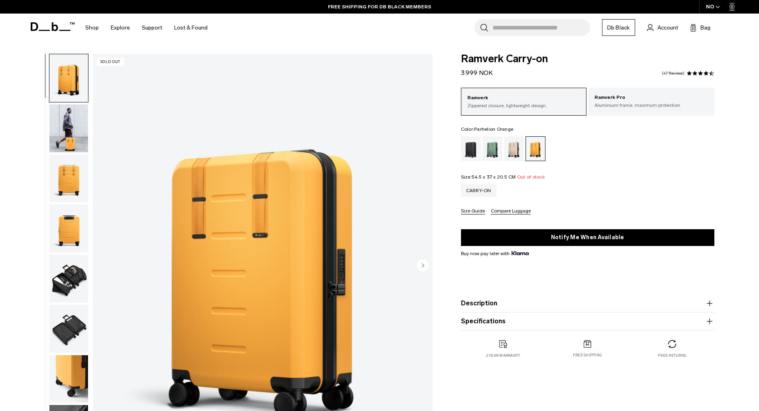
click at [72, 280] on img "button" at bounding box center [68, 278] width 39 height 48
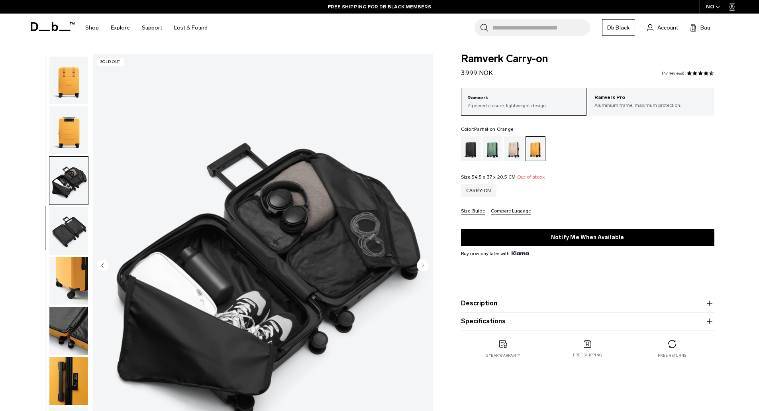
scroll to position [125, 0]
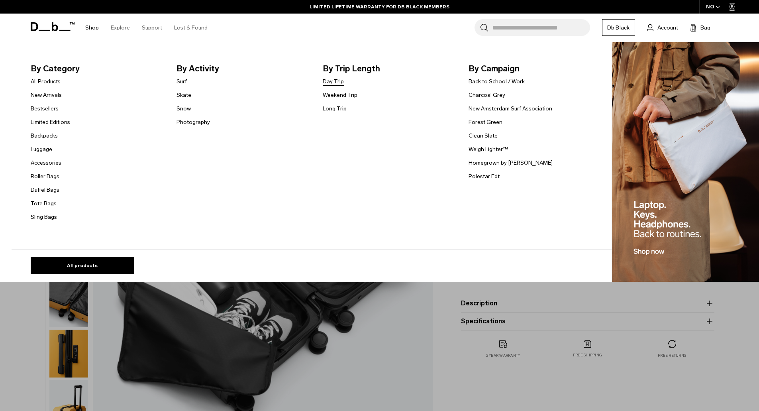
click at [335, 78] on link "Day Trip" at bounding box center [333, 81] width 21 height 8
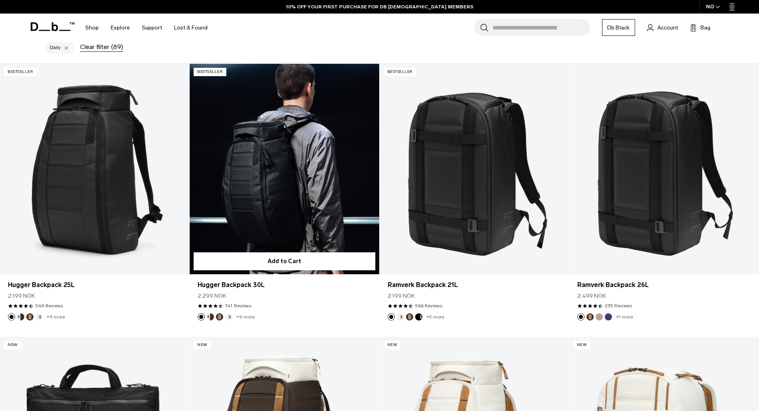
click at [280, 201] on link "Hugger Backpack 30L" at bounding box center [284, 169] width 189 height 210
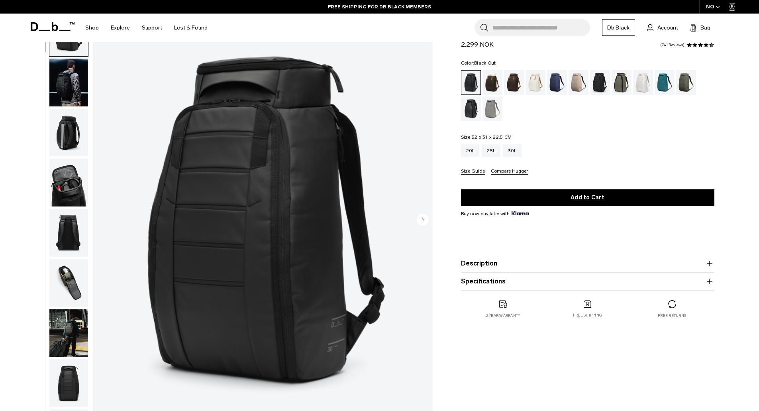
scroll to position [40, 0]
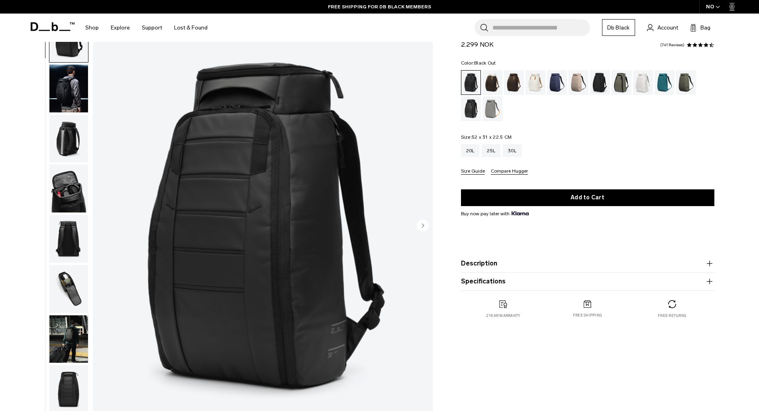
click at [420, 227] on circle "Next slide" at bounding box center [423, 225] width 12 height 12
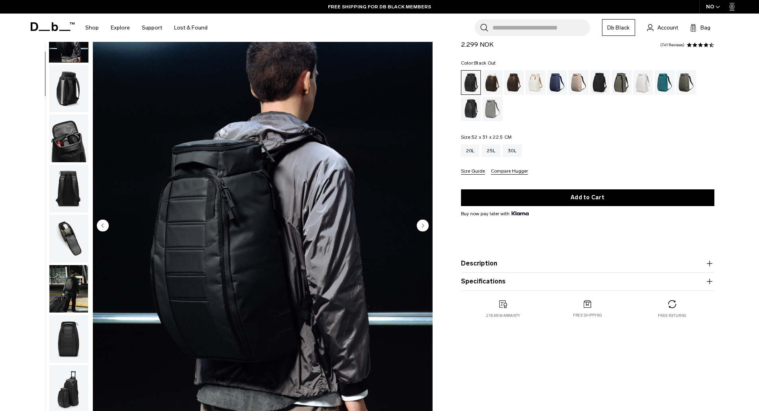
click at [420, 227] on circle "Next slide" at bounding box center [423, 225] width 12 height 12
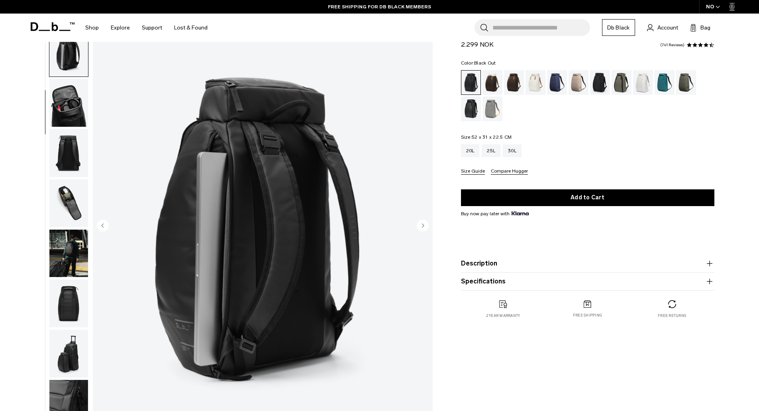
scroll to position [100, 0]
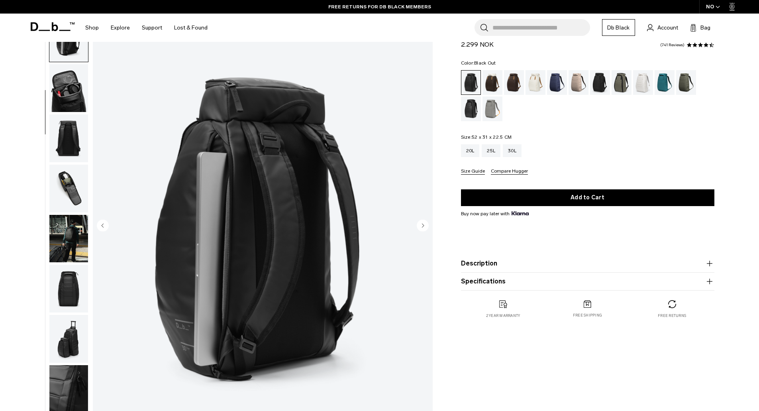
click at [420, 227] on circle "Next slide" at bounding box center [423, 225] width 12 height 12
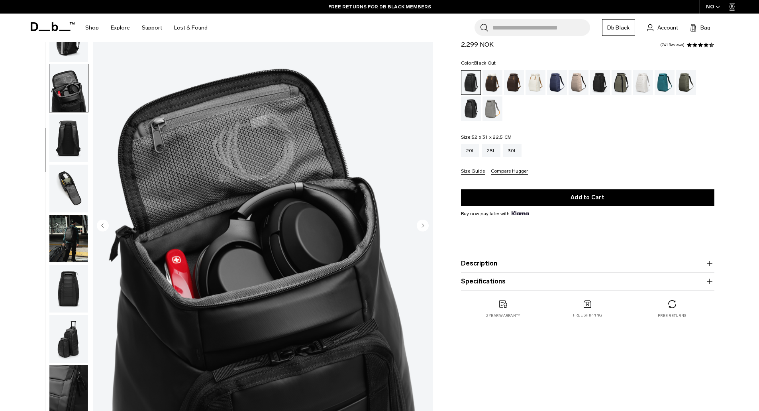
scroll to position [125, 0]
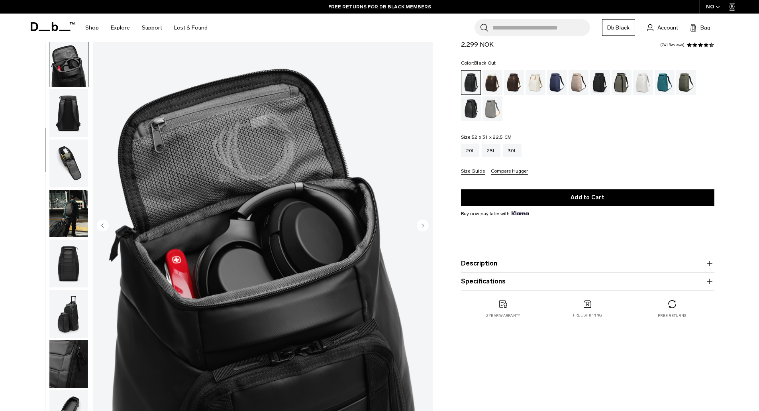
click at [420, 227] on circle "Next slide" at bounding box center [423, 225] width 12 height 12
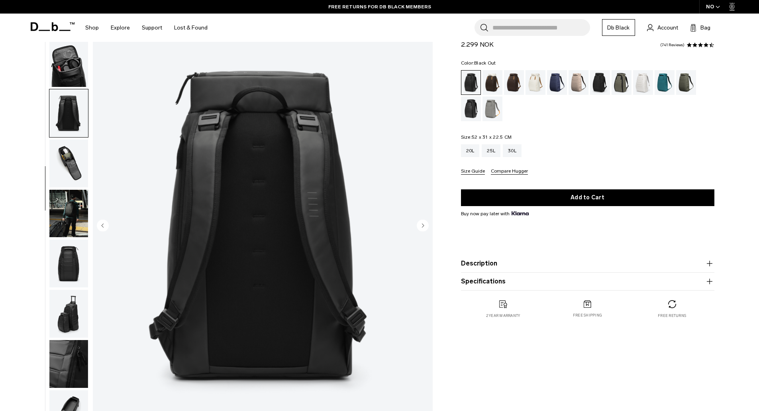
click at [420, 227] on circle "Next slide" at bounding box center [423, 225] width 12 height 12
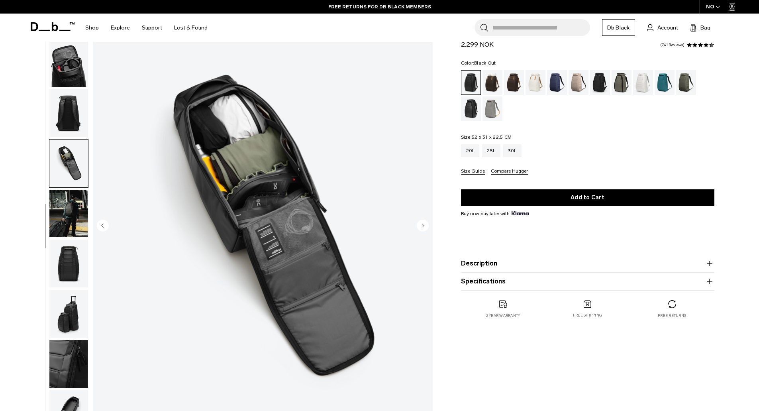
click at [420, 227] on circle "Next slide" at bounding box center [423, 225] width 12 height 12
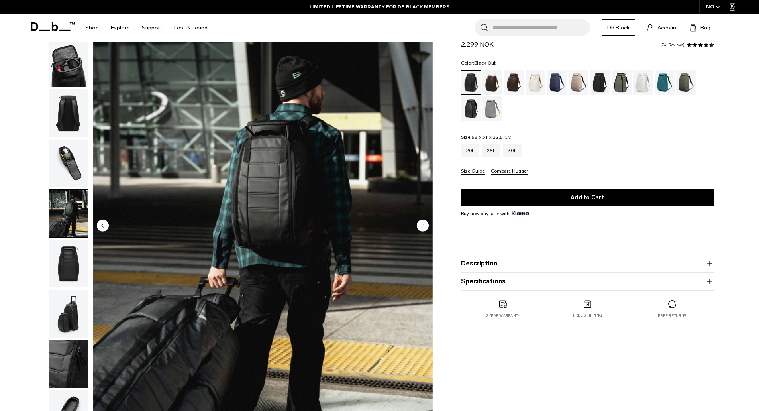
click at [420, 227] on circle "Next slide" at bounding box center [423, 225] width 12 height 12
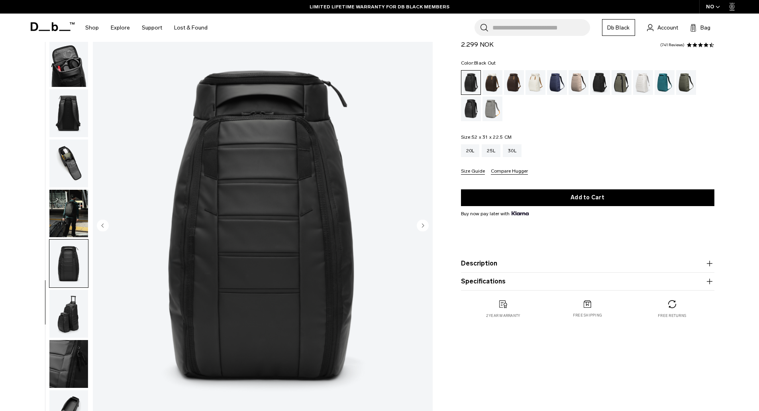
click at [420, 227] on circle "Next slide" at bounding box center [423, 225] width 12 height 12
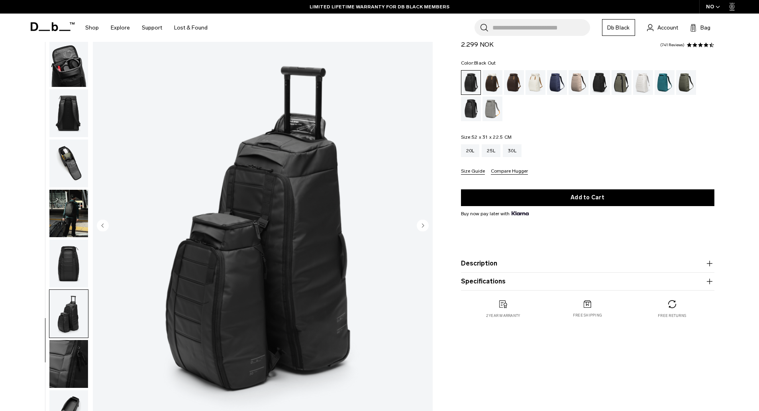
click at [420, 227] on circle "Next slide" at bounding box center [423, 225] width 12 height 12
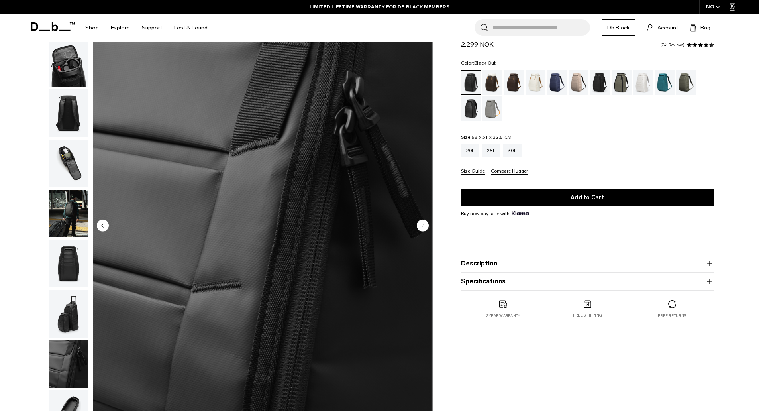
click at [420, 227] on circle "Next slide" at bounding box center [423, 225] width 12 height 12
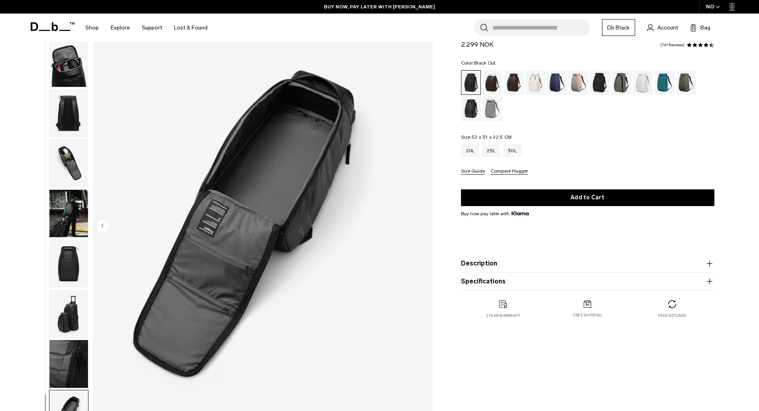
click at [451, 219] on div "Hugger Backpack 30L 2.299 NOK 4.6 star rating 741 Reviews Color: Black Out Out …" at bounding box center [587, 179] width 301 height 309
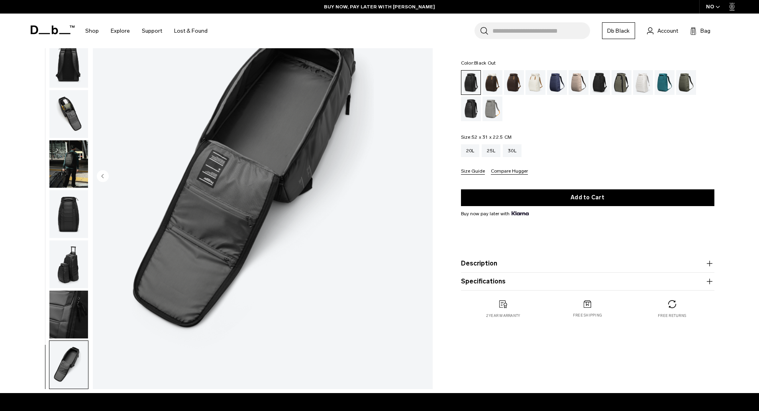
scroll to position [0, 0]
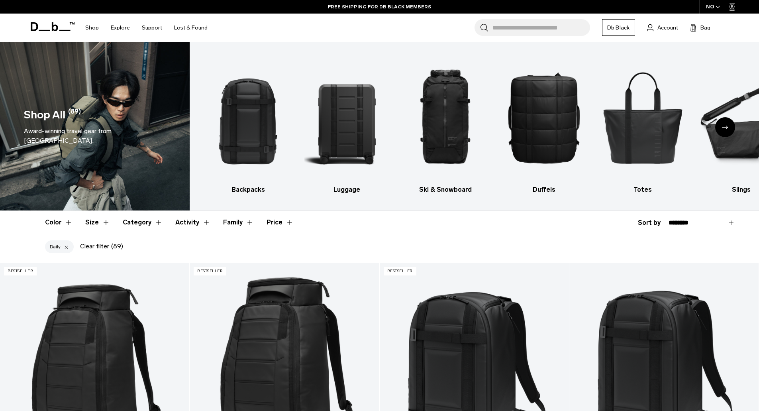
click at [66, 246] on div at bounding box center [66, 246] width 5 height 7
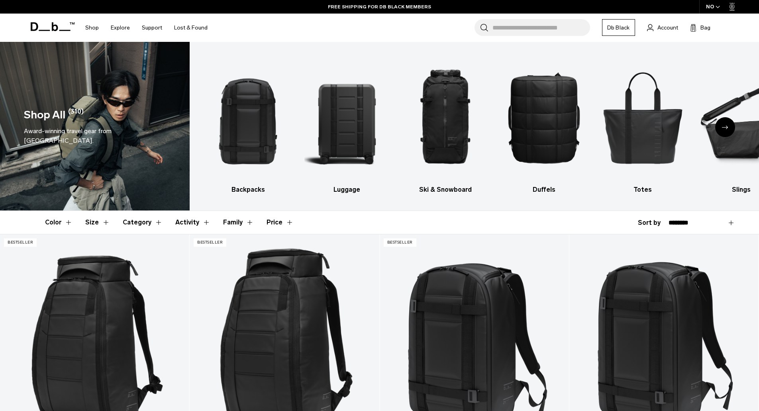
click at [237, 221] on button "Family" at bounding box center [238, 222] width 31 height 23
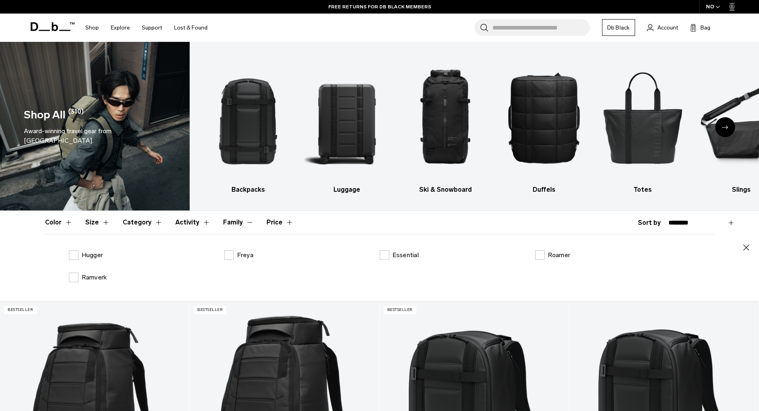
click at [237, 221] on button "Family" at bounding box center [238, 222] width 31 height 23
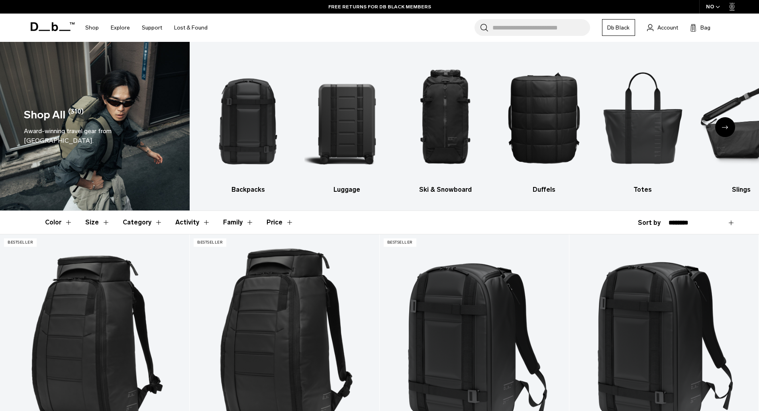
click at [92, 219] on button "Size" at bounding box center [97, 222] width 25 height 23
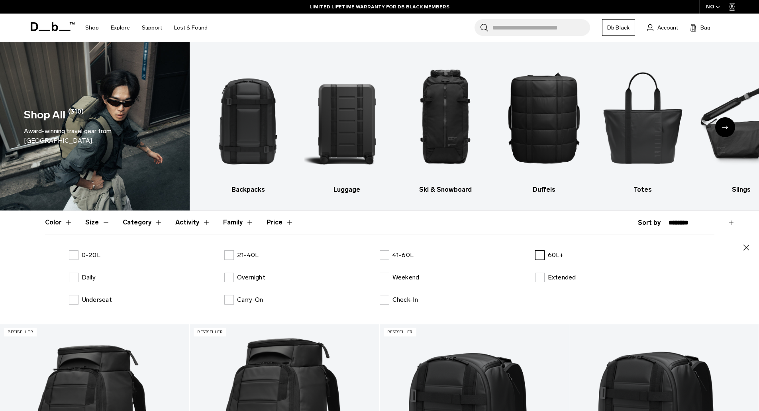
click at [540, 256] on label "60L+" at bounding box center [549, 255] width 29 height 10
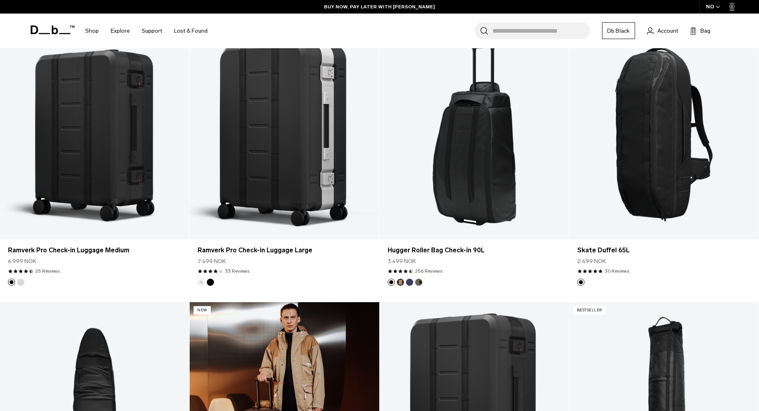
scroll to position [239, 0]
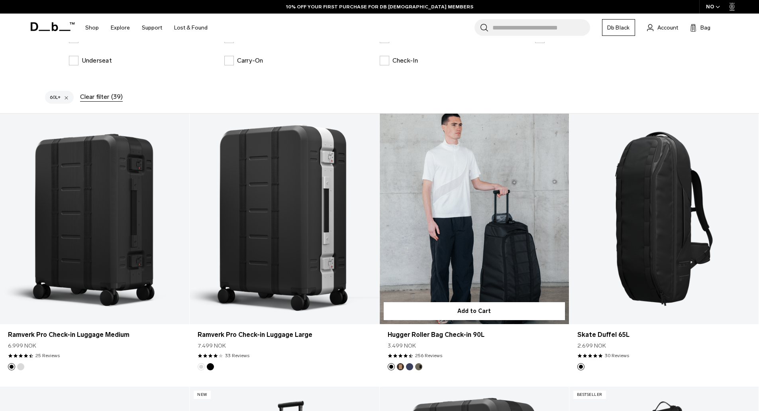
click at [476, 256] on link "Hugger Roller Bag Check-in 90L" at bounding box center [473, 218] width 189 height 210
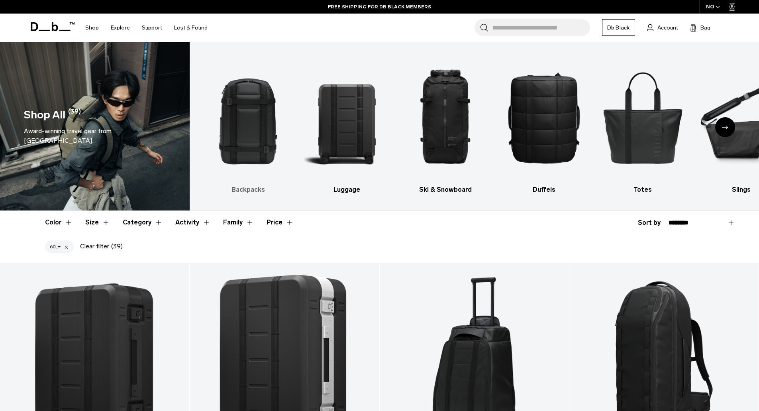
click at [247, 122] on img "1 / 10" at bounding box center [247, 117] width 85 height 127
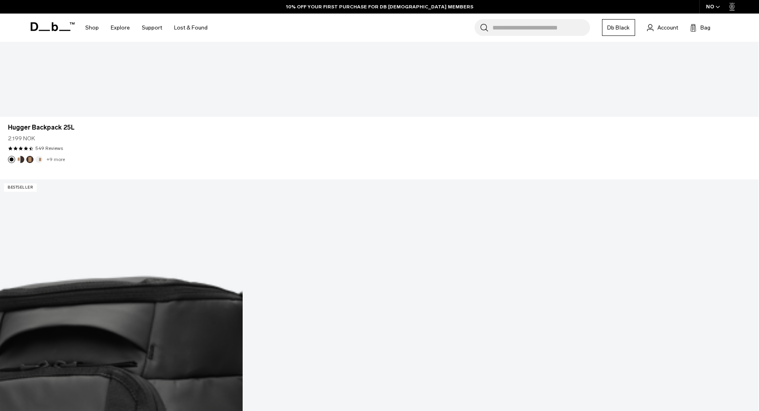
scroll to position [956, 0]
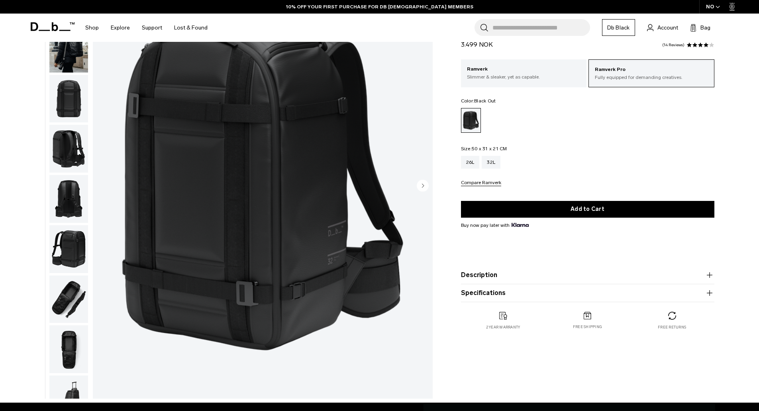
click at [421, 185] on circle "Next slide" at bounding box center [423, 185] width 12 height 12
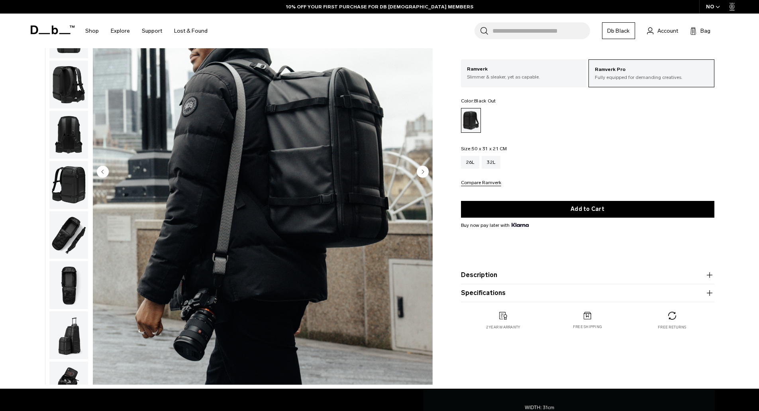
scroll to position [40, 0]
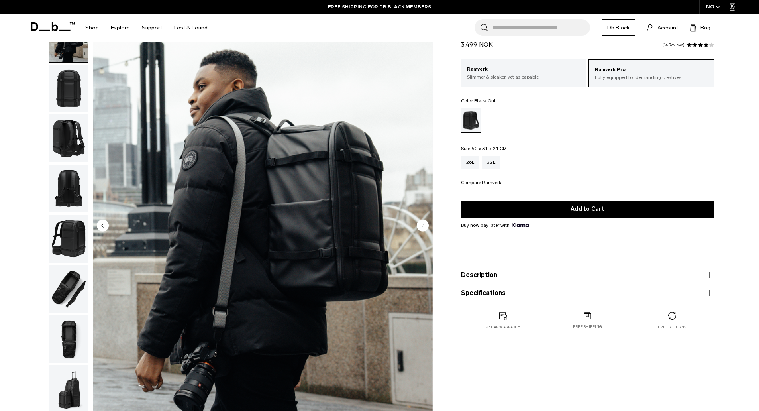
click at [421, 224] on circle "Next slide" at bounding box center [423, 225] width 12 height 12
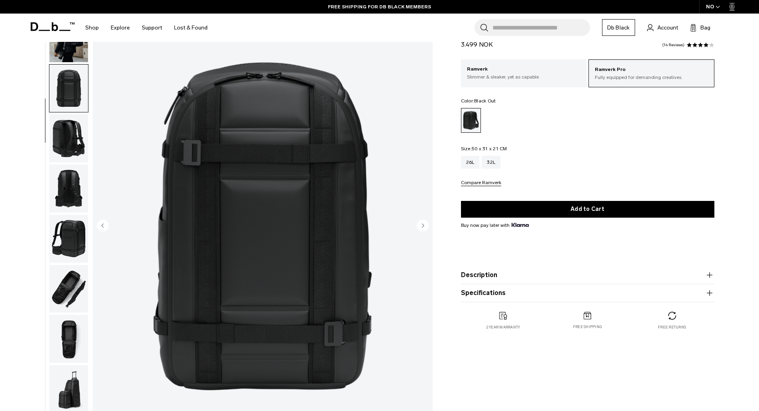
scroll to position [75, 0]
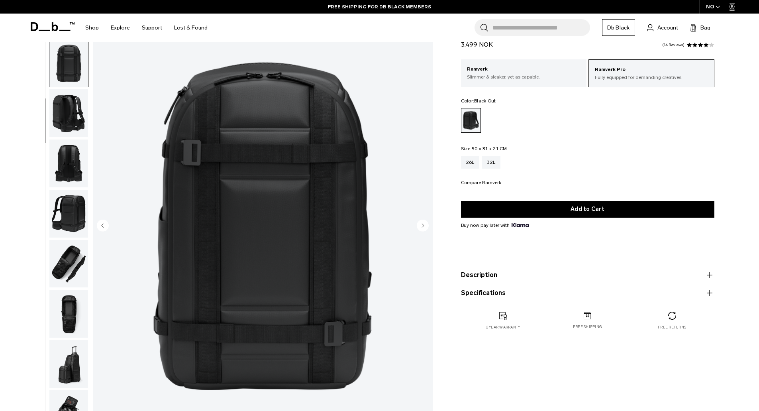
click at [421, 224] on circle "Next slide" at bounding box center [423, 225] width 12 height 12
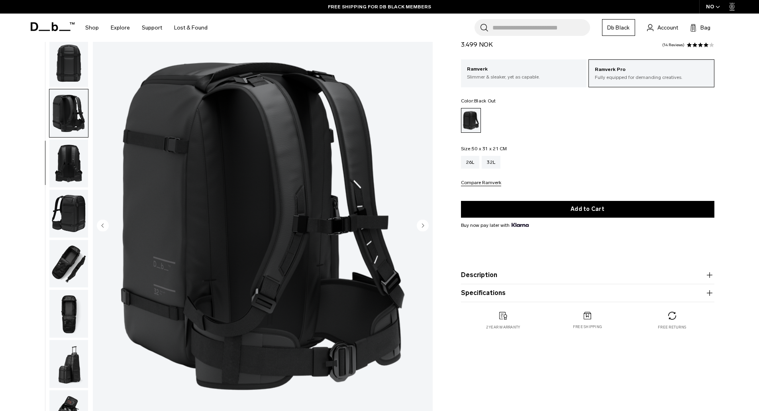
click at [421, 224] on circle "Next slide" at bounding box center [423, 225] width 12 height 12
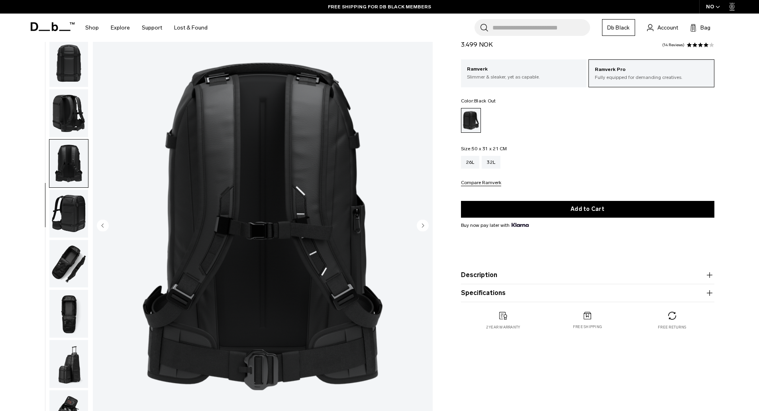
click at [421, 224] on circle "Next slide" at bounding box center [423, 225] width 12 height 12
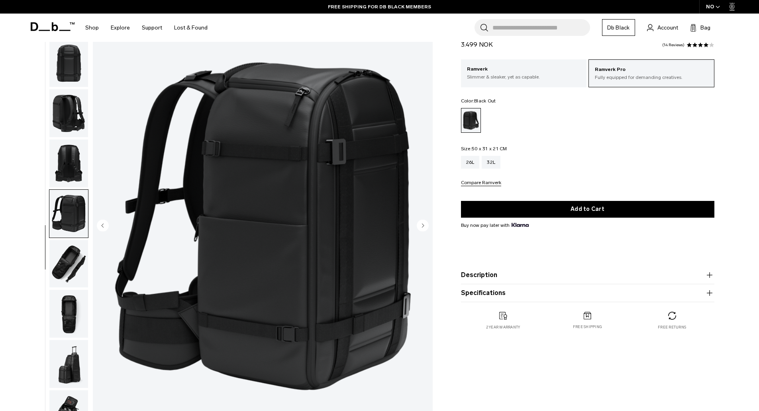
click at [421, 224] on circle "Next slide" at bounding box center [423, 225] width 12 height 12
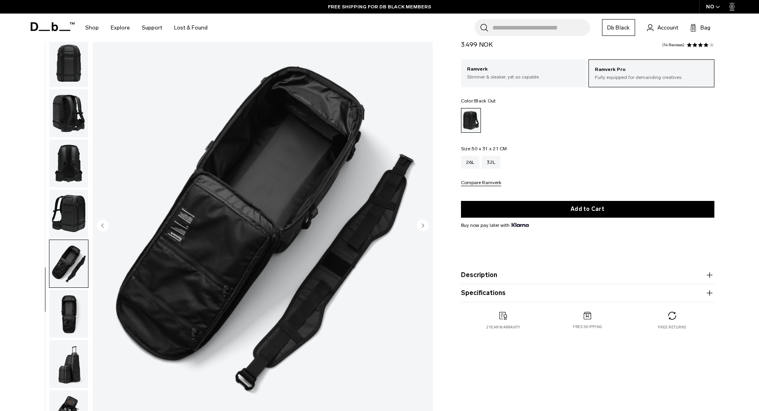
click at [421, 224] on circle "Next slide" at bounding box center [423, 225] width 12 height 12
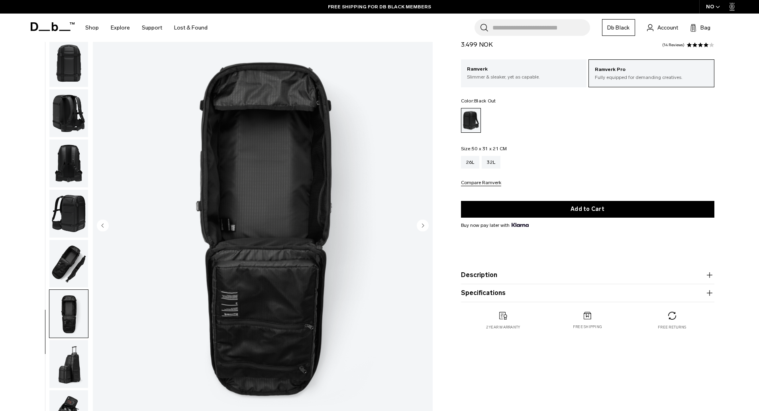
click at [421, 224] on circle "Next slide" at bounding box center [423, 225] width 12 height 12
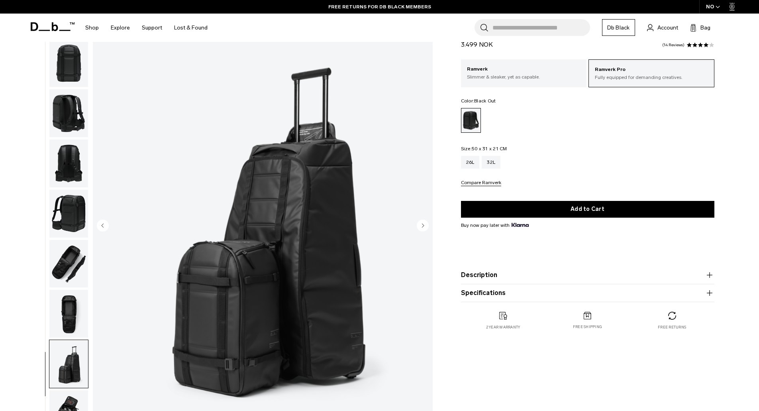
click at [421, 224] on circle "Next slide" at bounding box center [423, 225] width 12 height 12
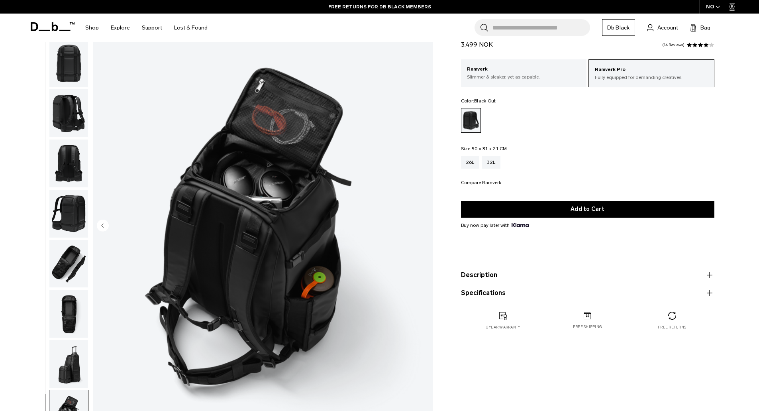
click at [421, 224] on img "10 / 10" at bounding box center [263, 226] width 340 height 424
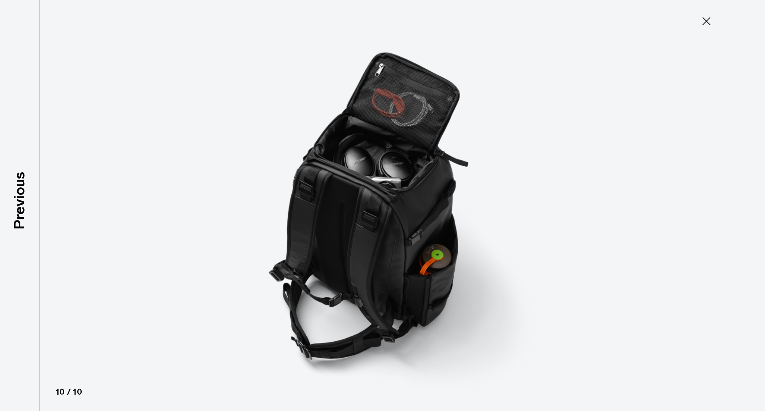
click at [422, 224] on img at bounding box center [382, 205] width 358 height 411
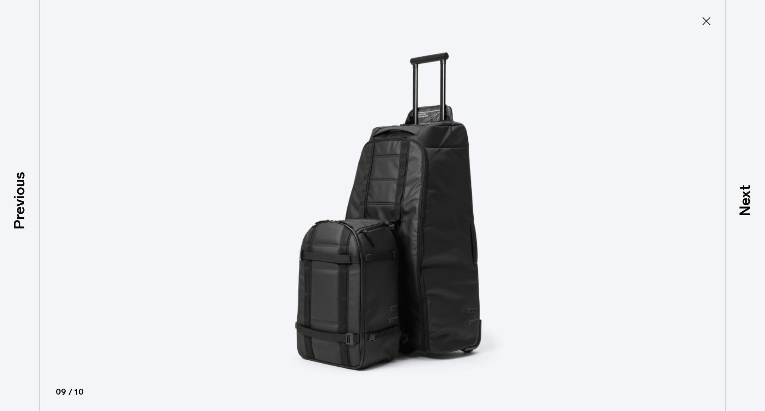
click at [423, 224] on img at bounding box center [382, 205] width 358 height 411
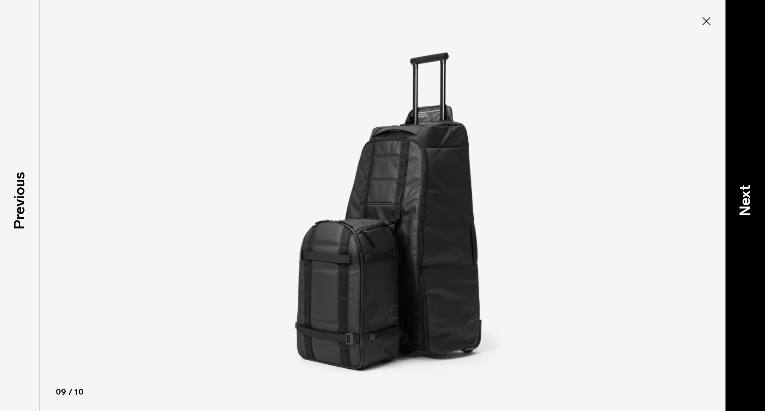
click at [744, 193] on p "Next" at bounding box center [745, 200] width 22 height 31
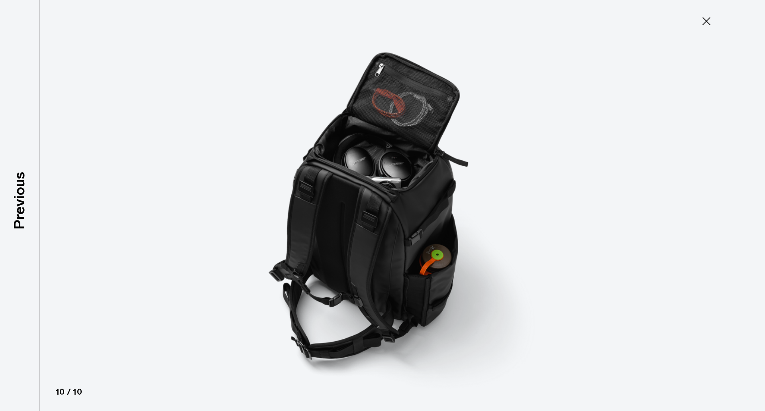
click at [711, 22] on icon at bounding box center [706, 21] width 13 height 13
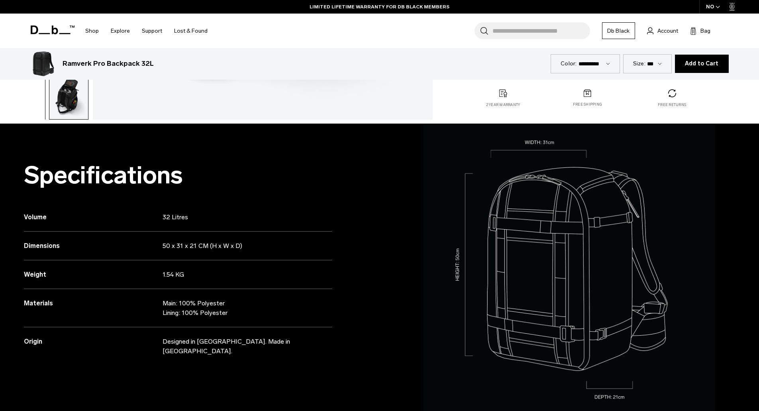
scroll to position [0, 0]
